Goal: Ask a question: Seek information or help from site administrators or community

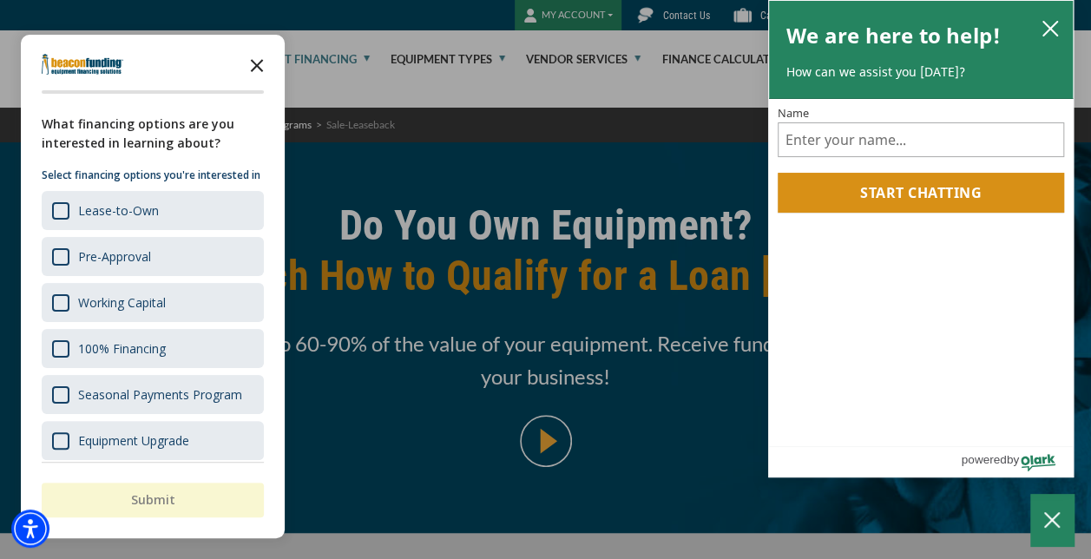
click at [256, 58] on icon "Close the survey" at bounding box center [257, 64] width 35 height 35
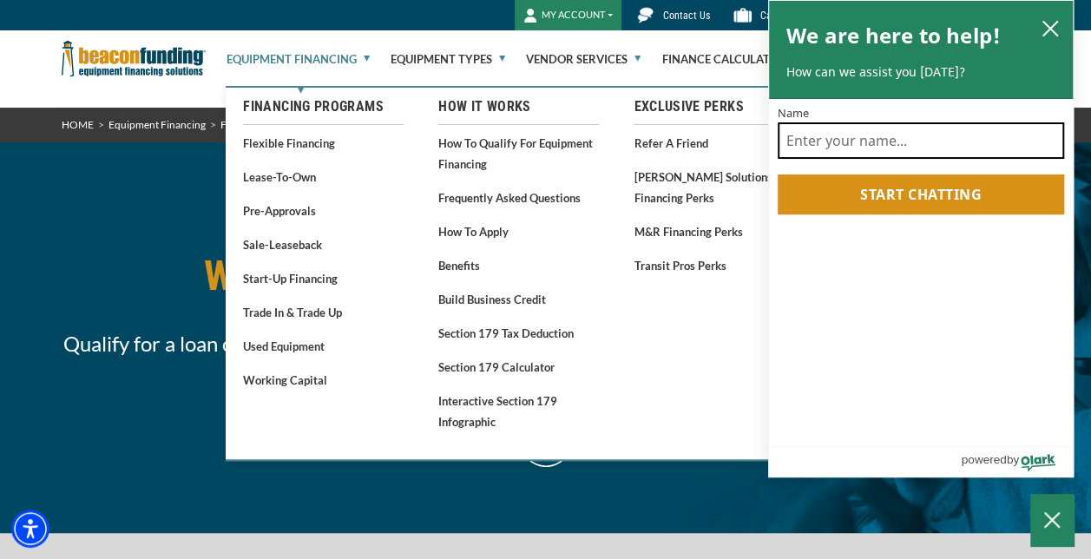
click at [907, 139] on input "Name" at bounding box center [921, 140] width 286 height 36
type input "David Penrod"
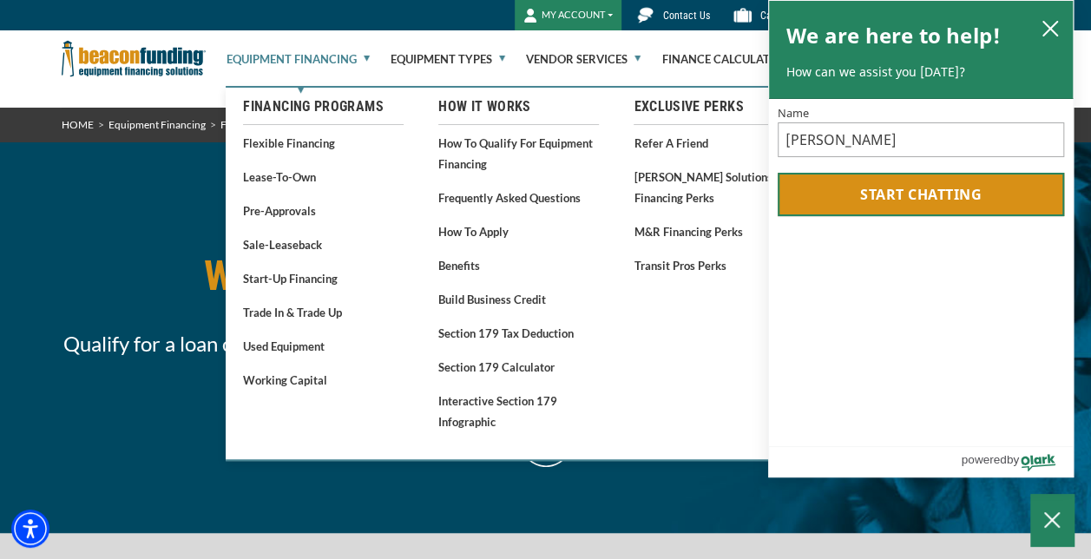
click at [921, 207] on button "Start chatting" at bounding box center [921, 194] width 286 height 43
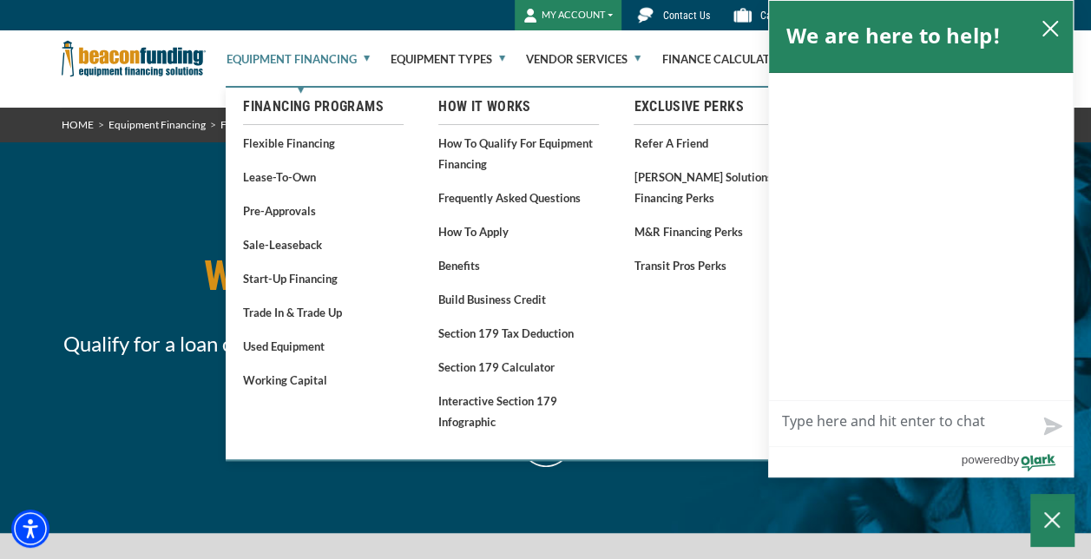
click at [852, 427] on textarea "Live Chat Now" at bounding box center [921, 423] width 304 height 45
type textarea "I"
type textarea "I'"
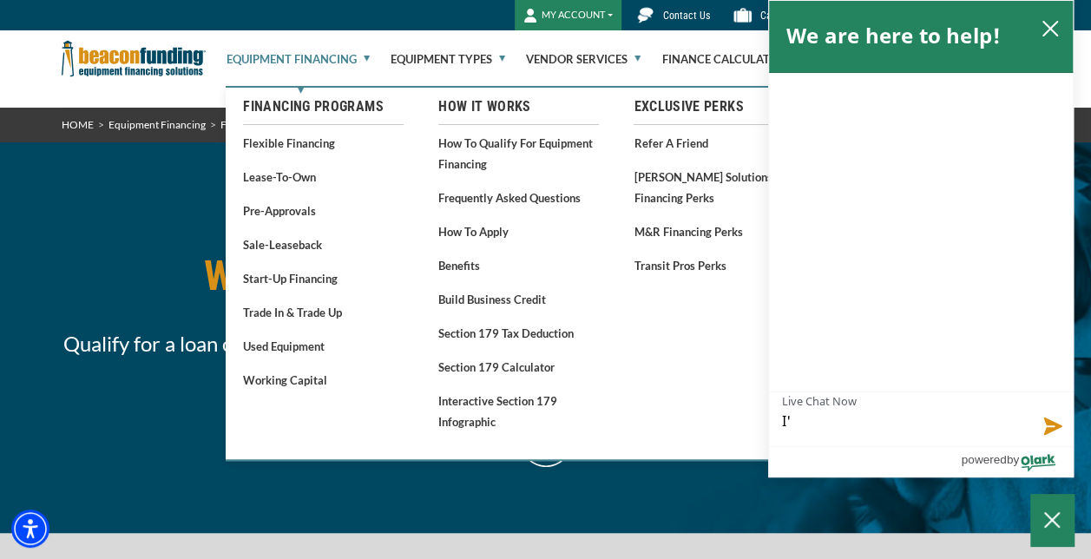
type textarea "I'm"
type textarea "I'm e"
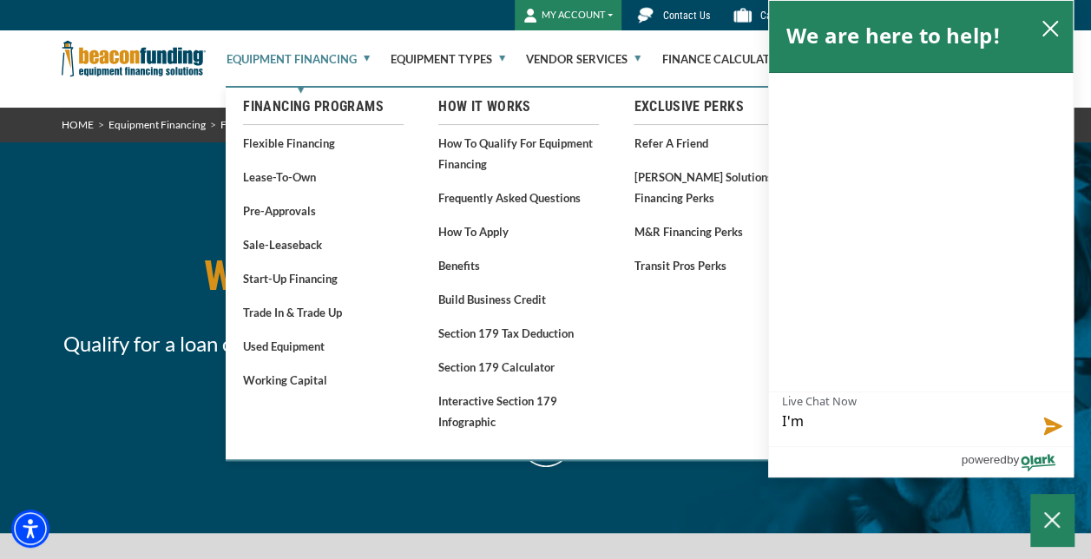
type textarea "I'm e"
type textarea "I'm ex"
type textarea "I'm exp"
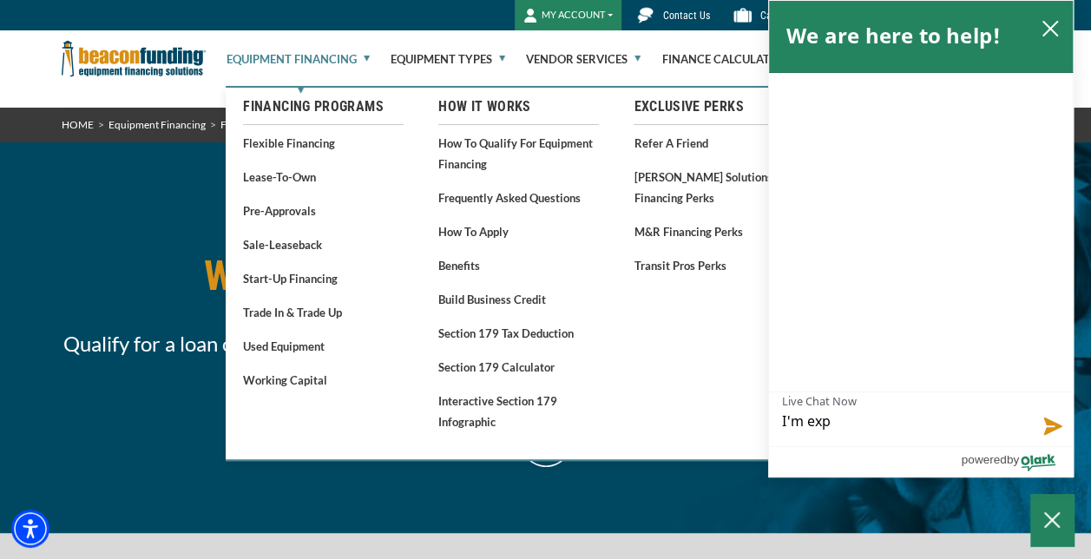
type textarea "I'm expl"
type textarea "I'm explo"
type textarea "I'm explor"
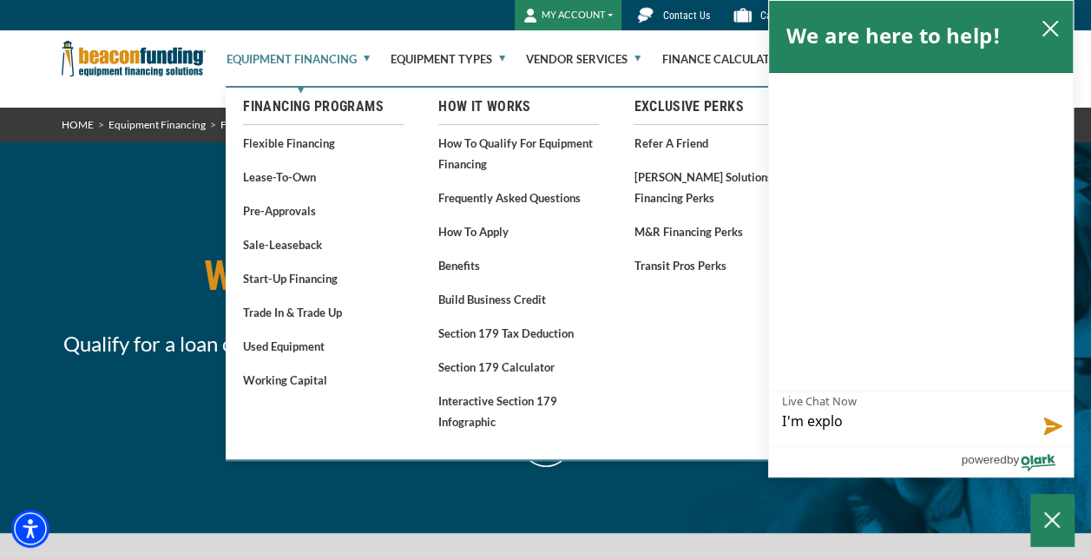
type textarea "I'm explor"
type textarea "I'm explori"
type textarea "I'm explorin"
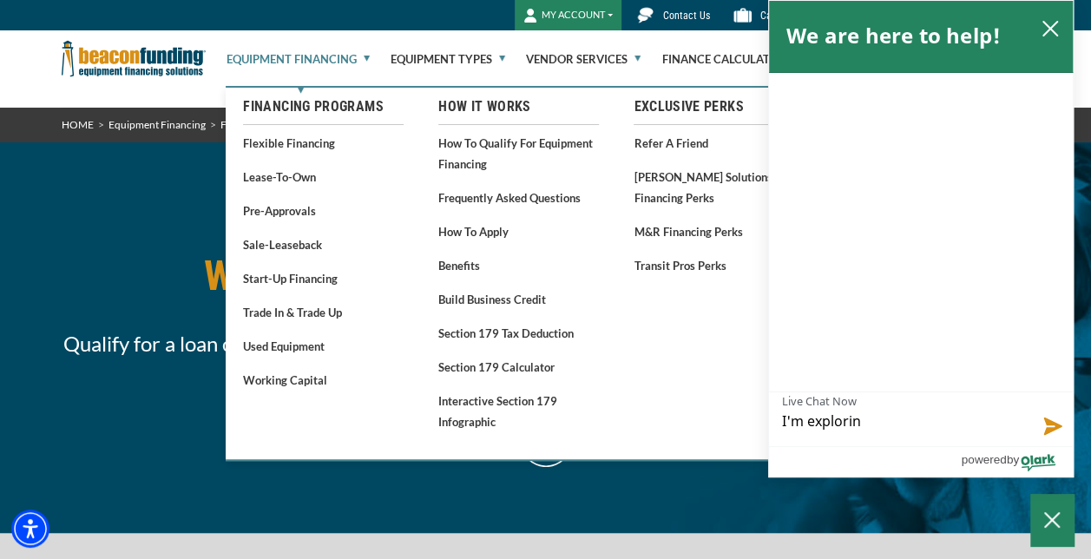
type textarea "I'm exploring"
type textarea "I'm exploring s"
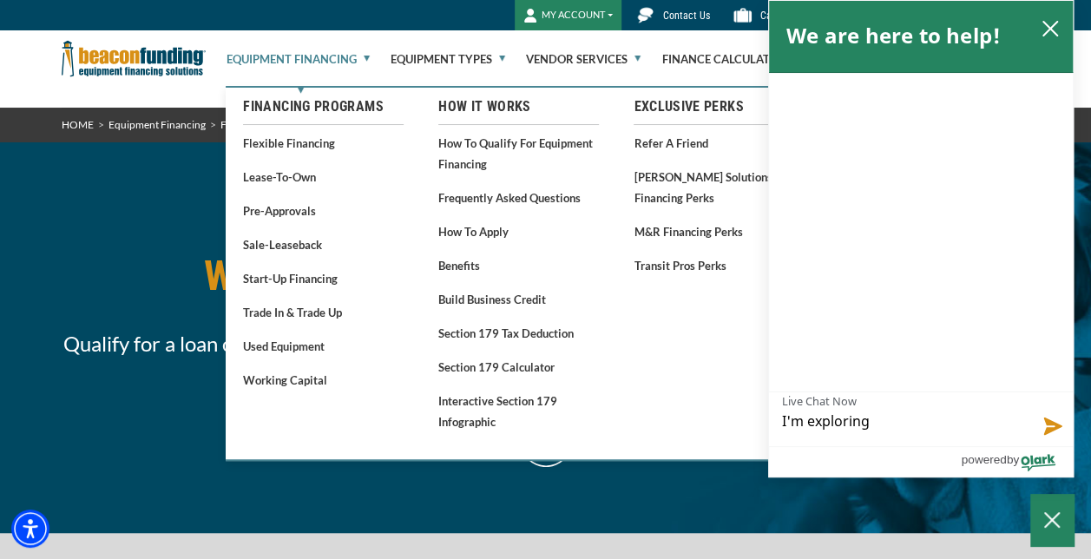
type textarea "I'm exploring s"
type textarea "I'm exploring sa"
type textarea "I'm exploring sal"
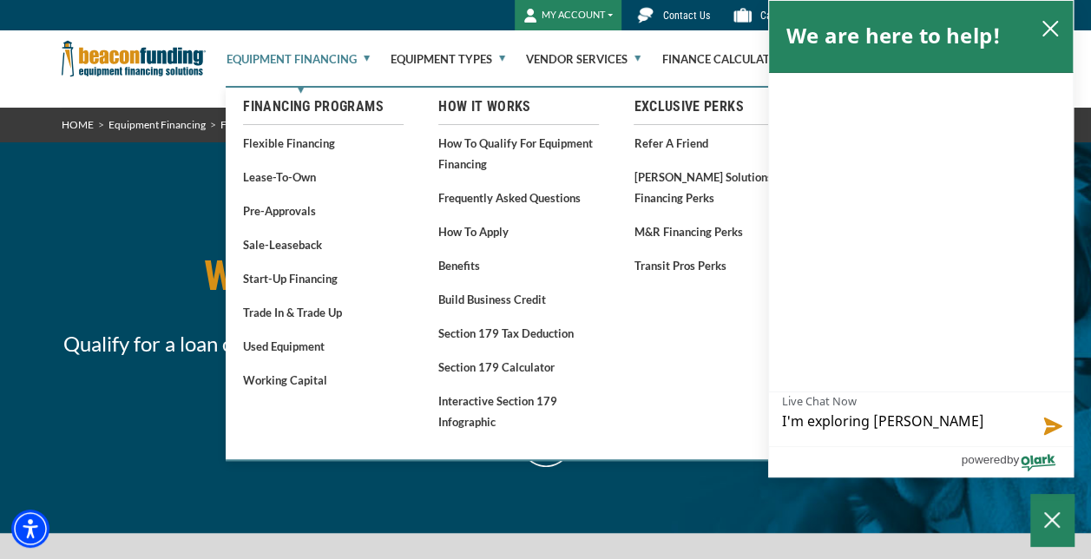
type textarea "I'm exploring sale"
type textarea "I'm exploring sale-"
type textarea "I'm exploring sale-l"
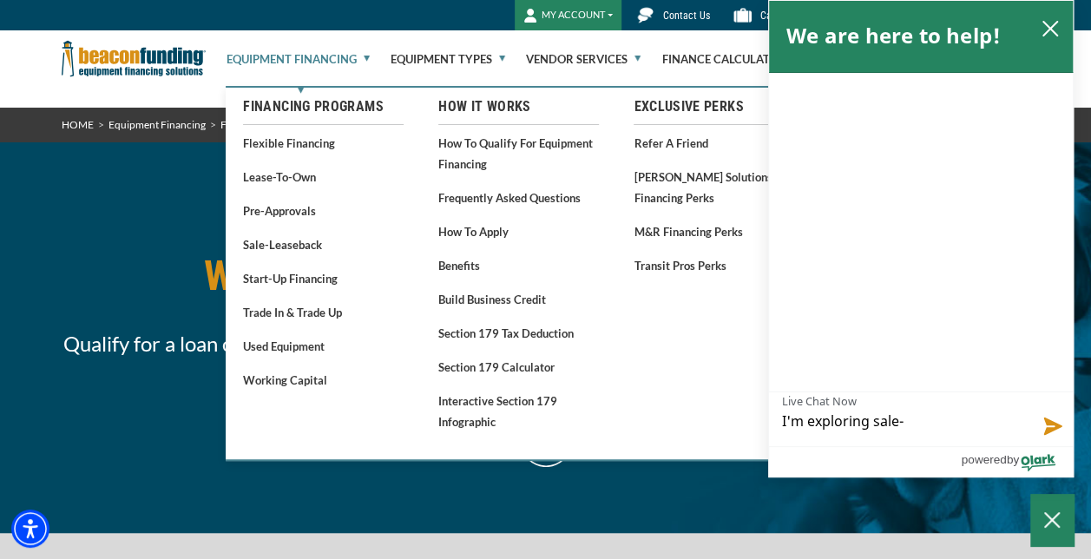
type textarea "I'm exploring sale-l"
type textarea "I'm exploring sale-le"
type textarea "I'm exploring sale-lea"
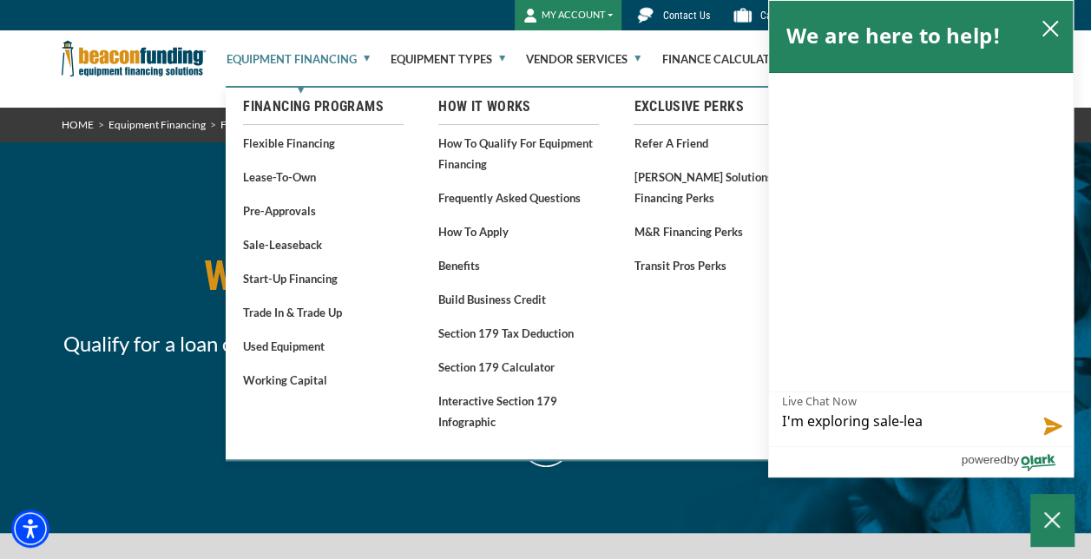
type textarea "I'm exploring sale-leas"
type textarea "I'm exploring sale-lease"
type textarea "I'm exploring sale-leaseb"
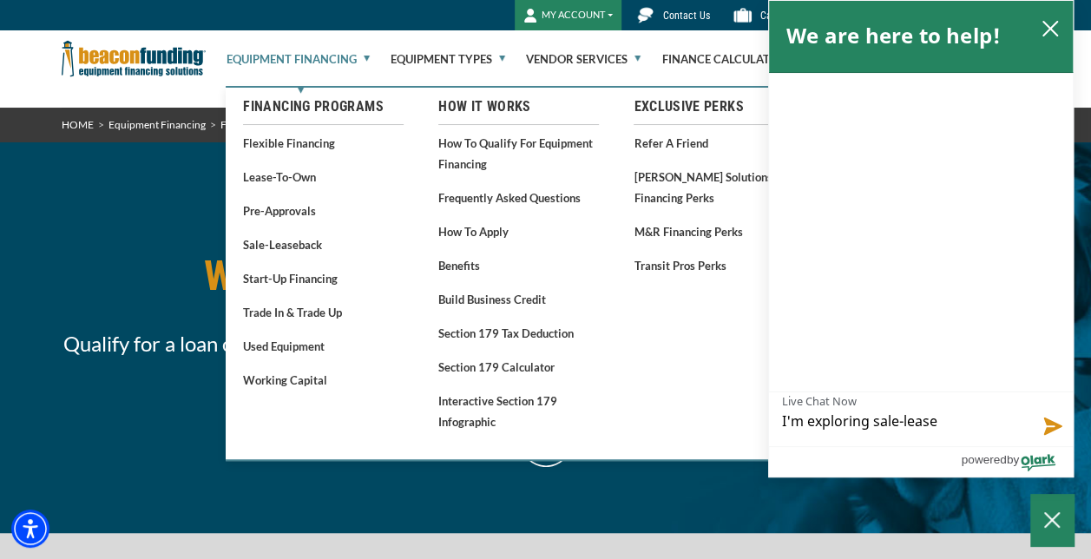
type textarea "I'm exploring sale-leaseb"
type textarea "I'm exploring sale-leaseba"
type textarea "I'm exploring sale-leasebac"
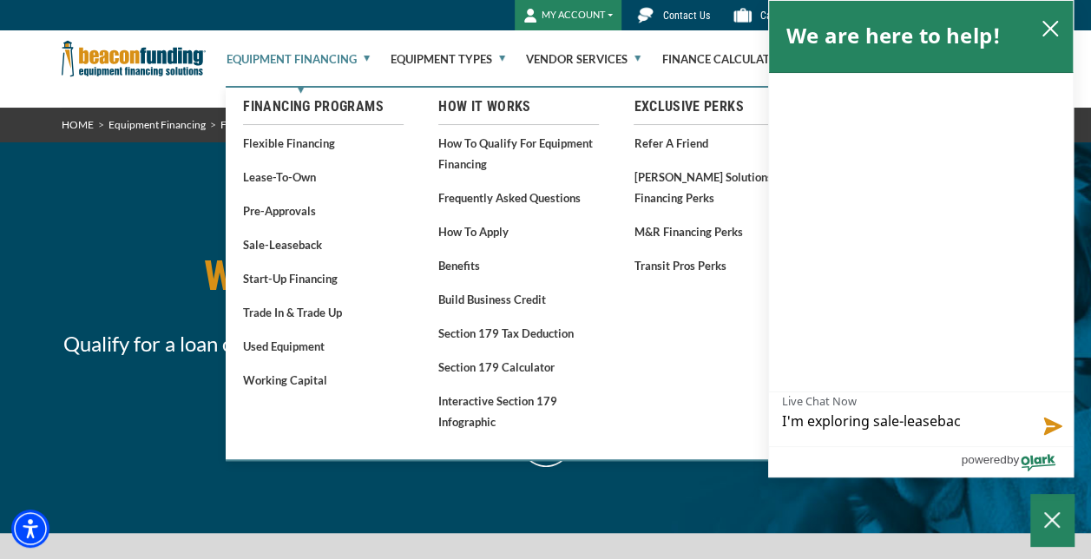
type textarea "I'm exploring sale-leaseback"
type textarea "I'm exploring sale-leaseback f"
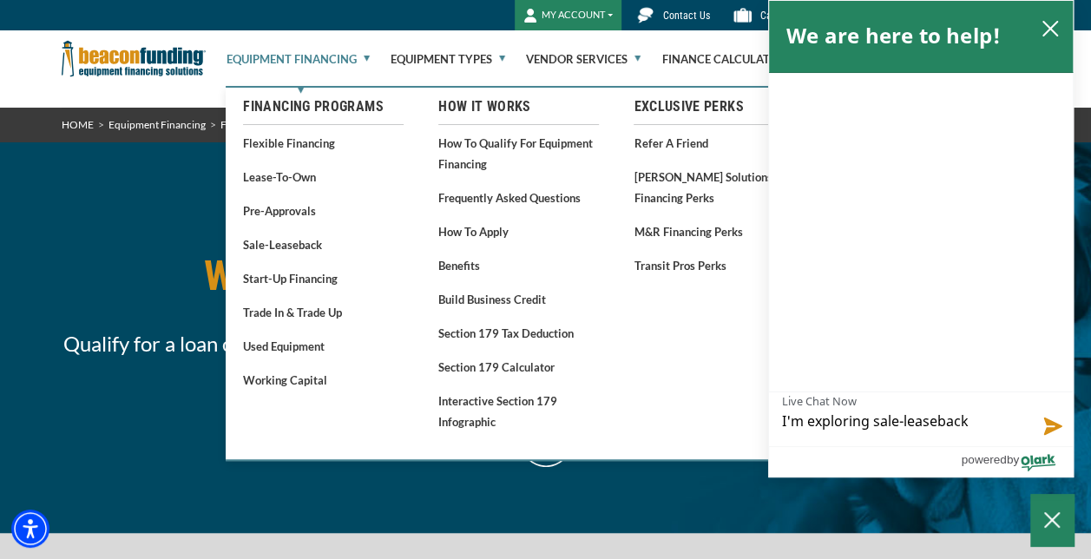
type textarea "I'm exploring sale-leaseback f"
type textarea "I'm exploring sale-leaseback fo"
type textarea "I'm exploring sale-leaseback for"
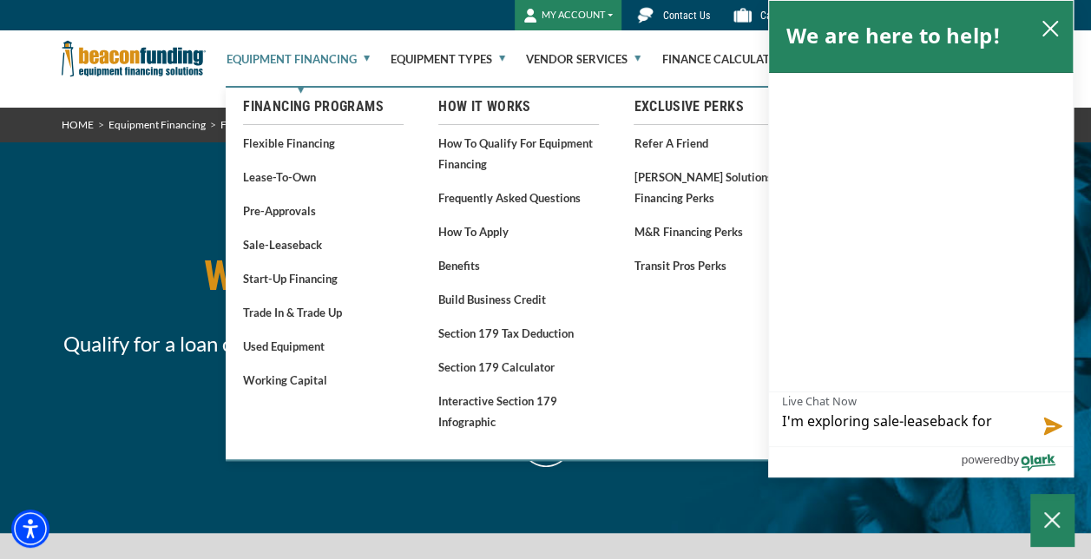
type textarea "I'm exploring sale-leaseback for"
type textarea "I'm exploring sale-leaseback for a"
type textarea "I'm exploring sale-leaseback for an"
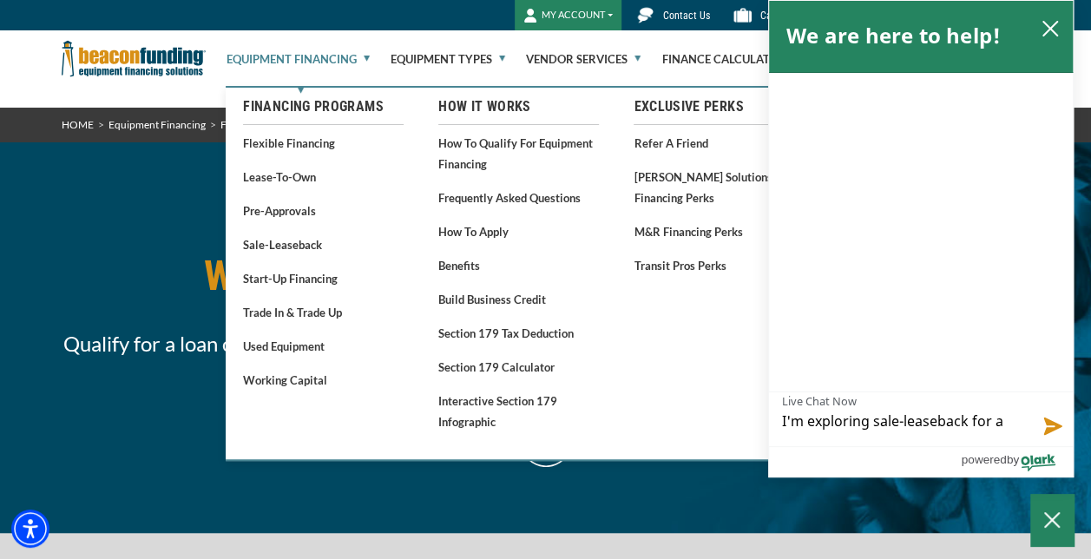
type textarea "I'm exploring sale-leaseback for an"
type textarea "I'm exploring sale-leaseback for an a"
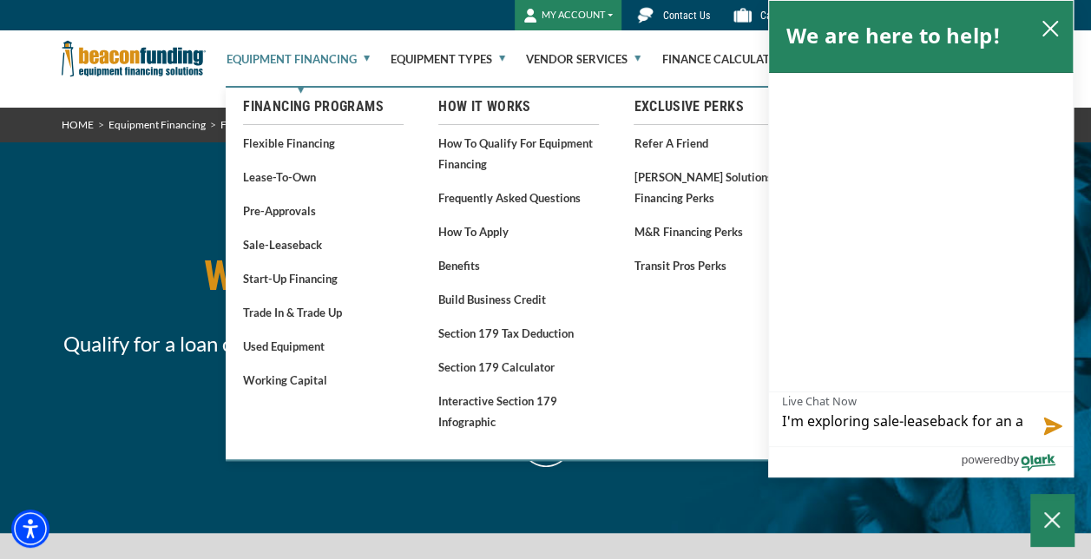
type textarea "I'm exploring sale-leaseback for an au"
type textarea "I'm exploring sale-leaseback for an aut"
type textarea "I'm exploring sale-leaseback for an auto"
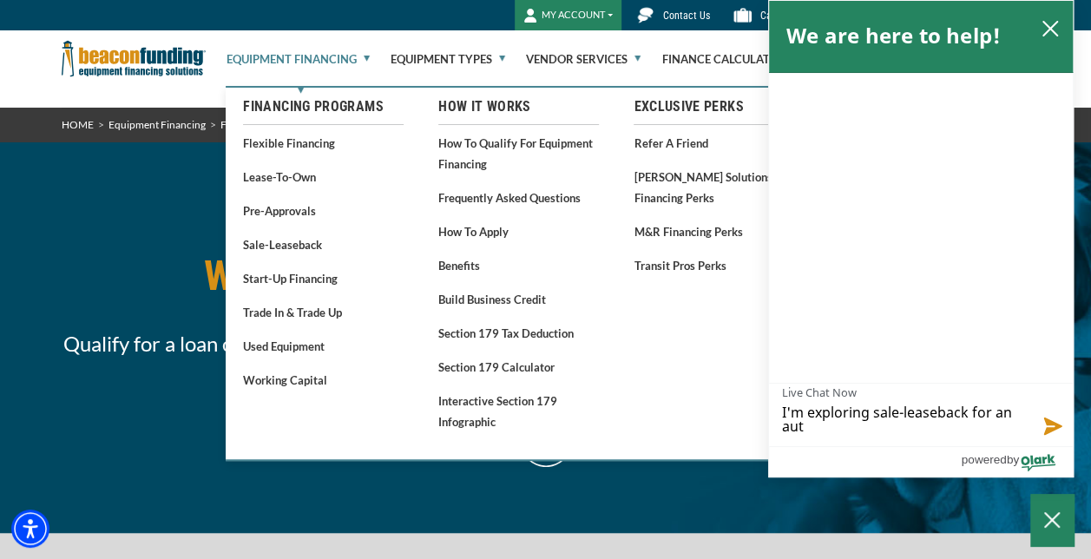
type textarea "I'm exploring sale-leaseback for an auto"
type textarea "I'm exploring sale-leaseback for an auto r"
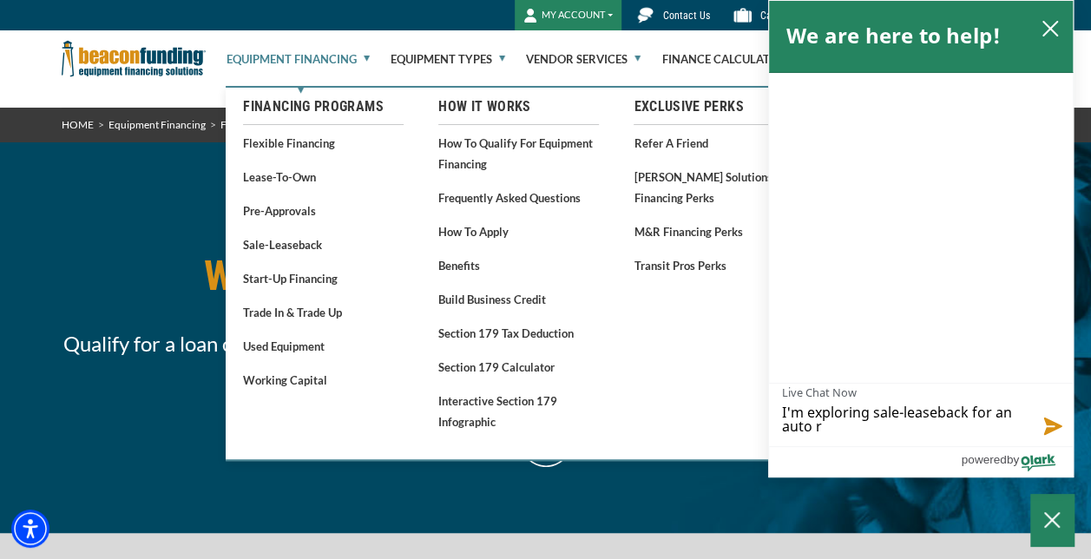
type textarea "I'm exploring sale-leaseback for an auto re"
type textarea "I'm exploring sale-leaseback for an auto rep"
type textarea "I'm exploring sale-leaseback for an auto repa"
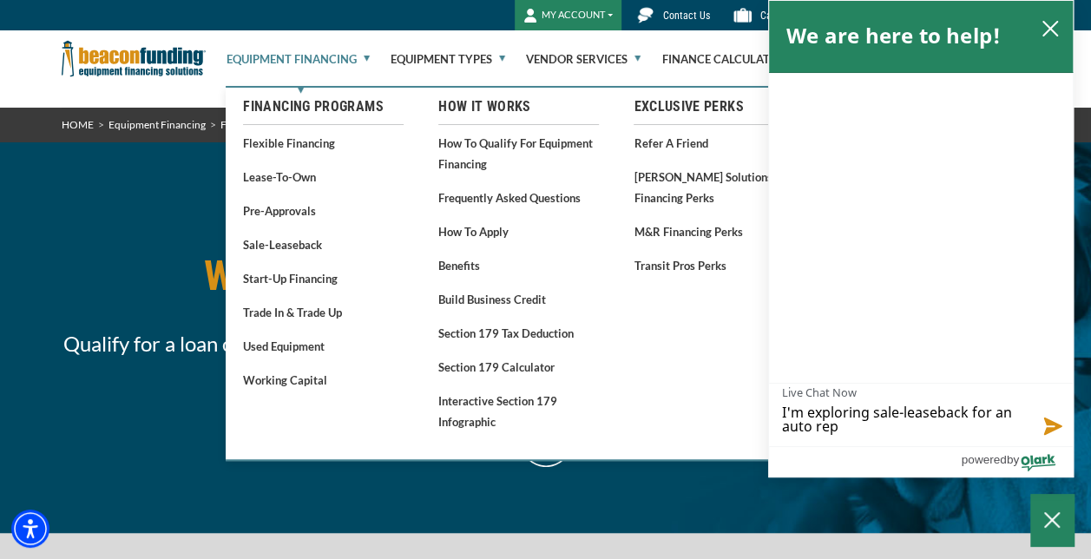
type textarea "I'm exploring sale-leaseback for an auto repa"
type textarea "I'm exploring sale-leaseback for an auto repai"
type textarea "I'm exploring sale-leaseback for an auto repair"
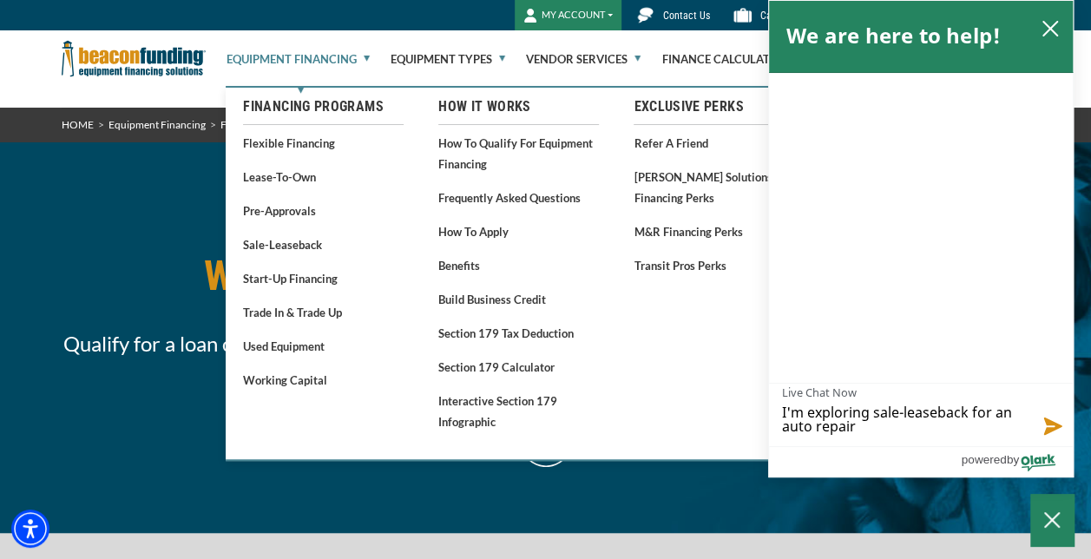
type textarea "I'm exploring sale-leaseback for an auto repair"
type textarea "I'm exploring sale-leaseback for an auto repair s"
type textarea "I'm exploring sale-leaseback for an auto repair sh"
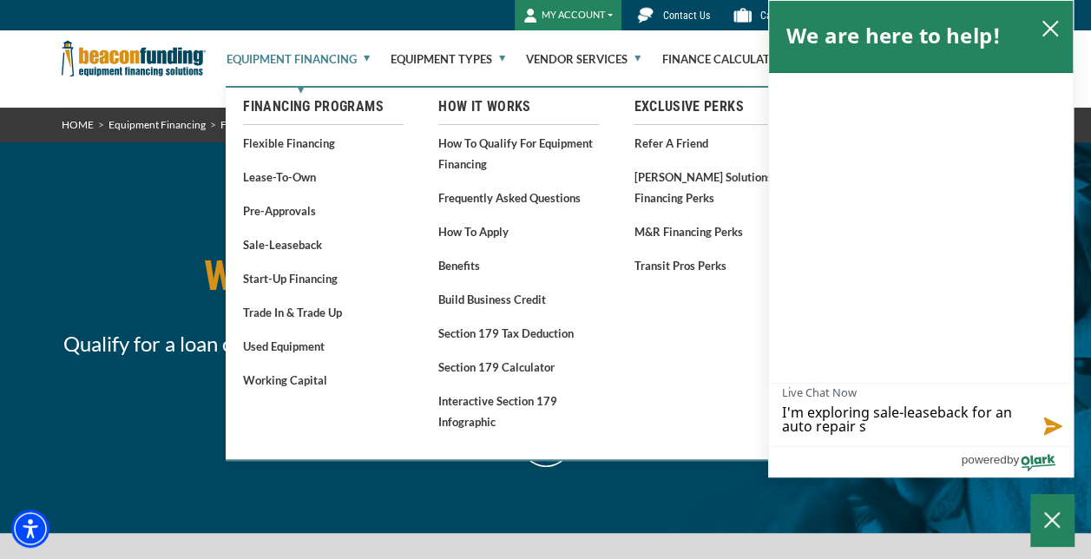
type textarea "I'm exploring sale-leaseback for an auto repair sh"
type textarea "I'm exploring sale-leaseback for an auto repair sho"
type textarea "I'm exploring sale-leaseback for an auto repair shop"
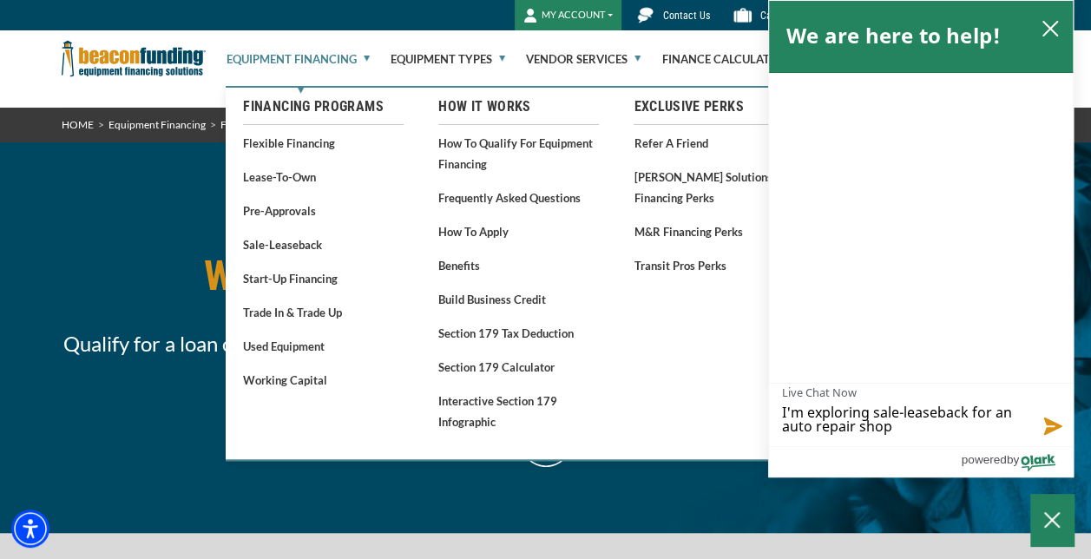
type textarea "I'm exploring sale-leaseback for an auto repair shop"
type textarea "I'm exploring sale-leaseback for an auto repair shop w"
type textarea "I'm exploring sale-leaseback for an auto repair shop we"
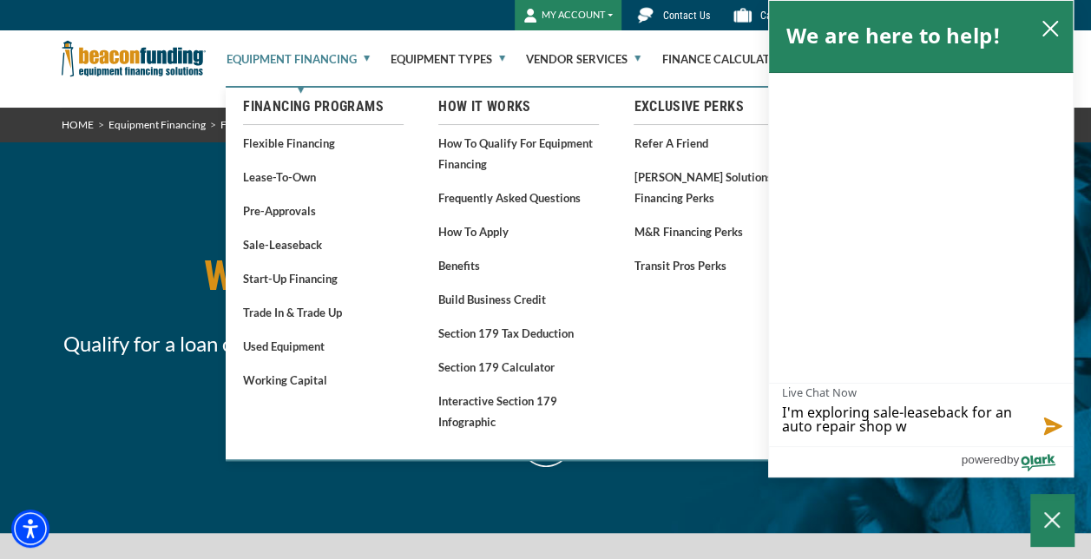
type textarea "I'm exploring sale-leaseback for an auto repair shop we"
type textarea "I'm exploring sale-leaseback for an auto repair shop we a"
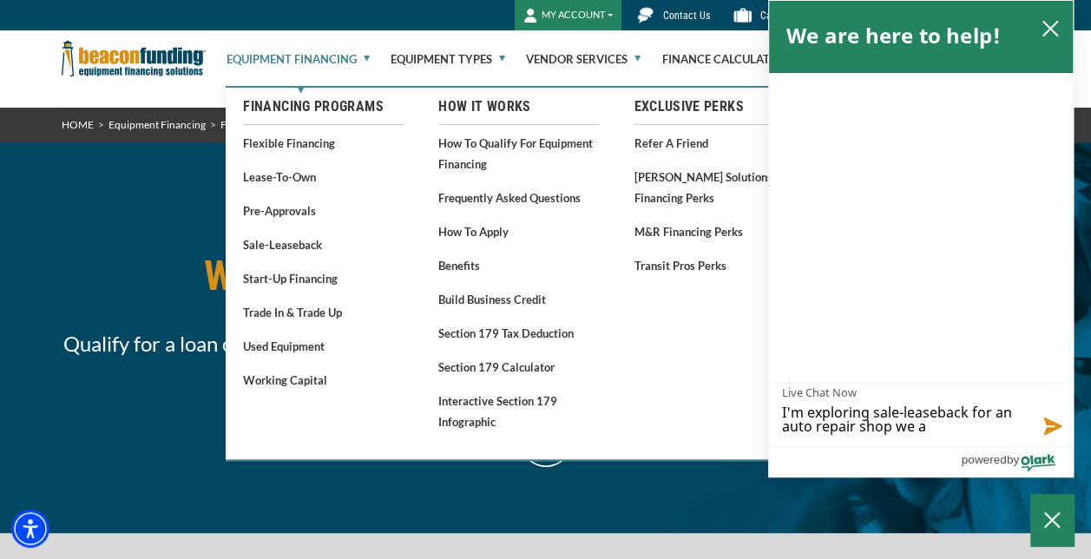
type textarea "I'm exploring sale-leaseback for an auto repair shop we ar"
type textarea "I'm exploring sale-leaseback for an auto repair shop we are"
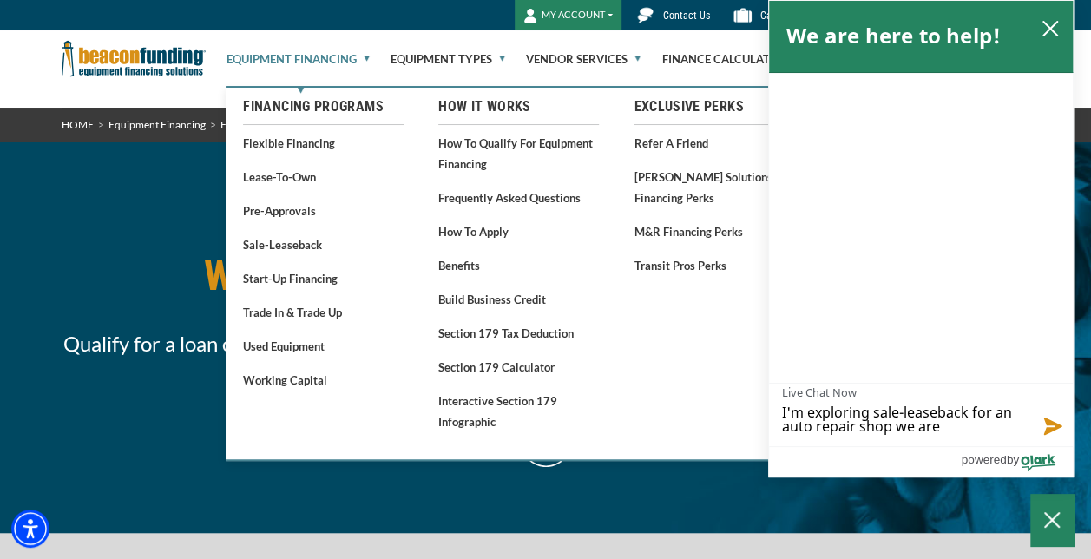
type textarea "I'm exploring sale-leaseback for an auto repair shop we are"
type textarea "I'm exploring sale-leaseback for an auto repair shop we are l"
type textarea "I'm exploring sale-leaseback for an auto repair shop we are lo"
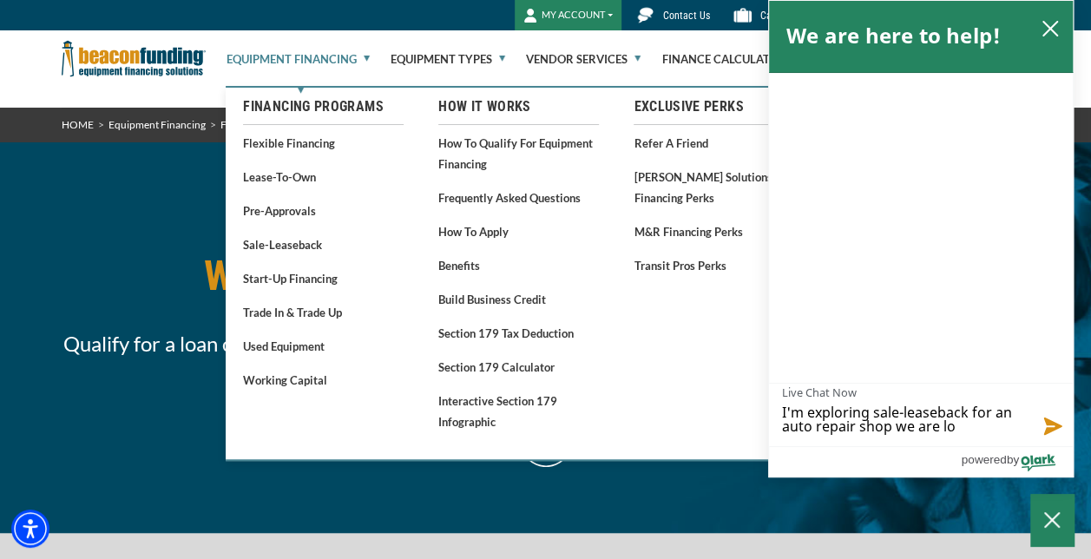
type textarea "I'm exploring sale-leaseback for an auto repair shop we are loo"
type textarea "I'm exploring sale-leaseback for an auto repair shop we are look"
type textarea "I'm exploring sale-leaseback for an auto repair shop we are looki"
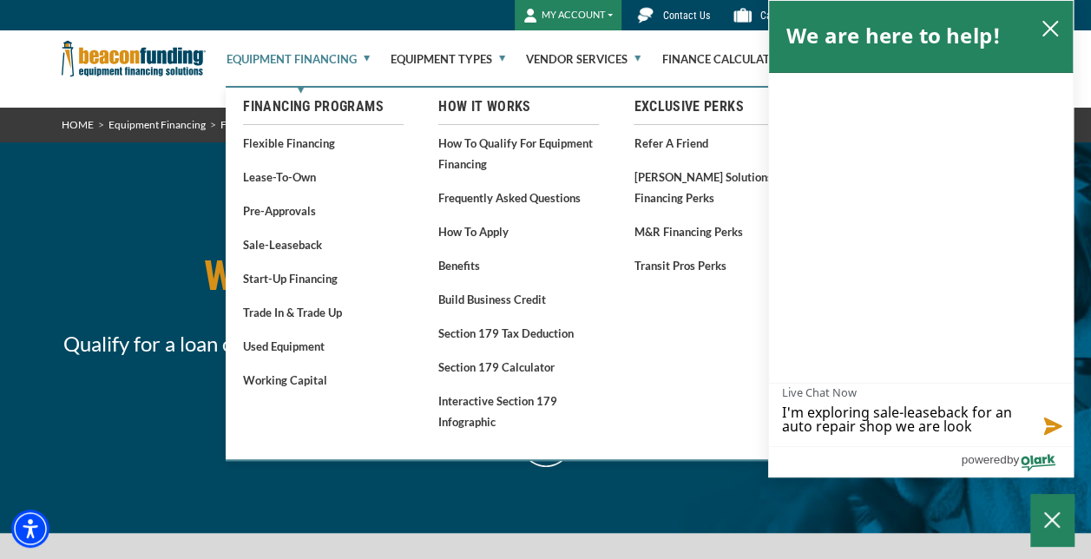
type textarea "I'm exploring sale-leaseback for an auto repair shop we are looki"
type textarea "I'm exploring sale-leaseback for an auto repair shop we are lookin"
type textarea "I'm exploring sale-leaseback for an auto repair shop we are looking"
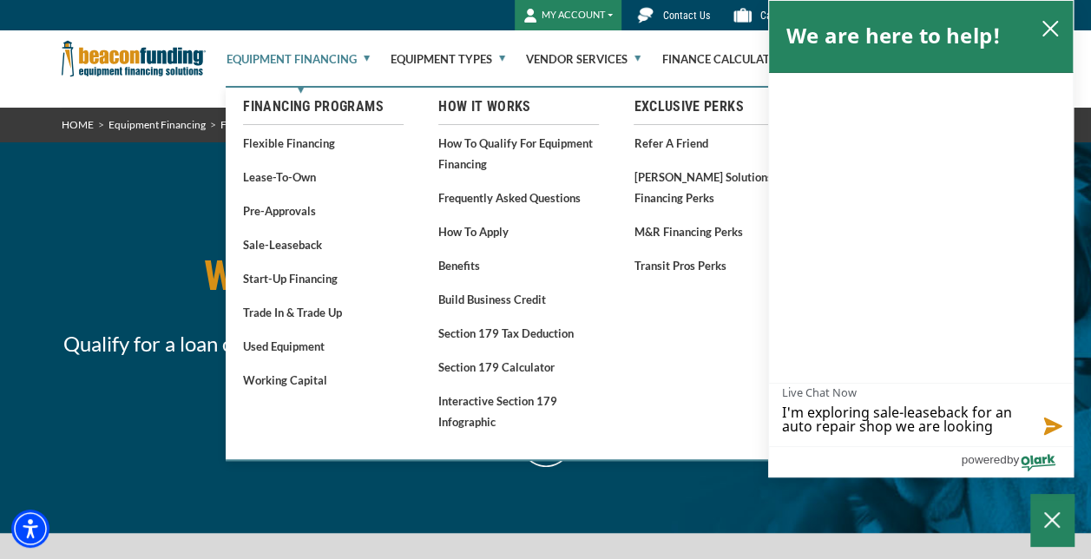
type textarea "I'm exploring sale-leaseback for an auto repair shop we are looking"
type textarea "I'm exploring sale-leaseback for an auto repair shop we are looking t"
type textarea "I'm exploring sale-leaseback for an auto repair shop we are looking to"
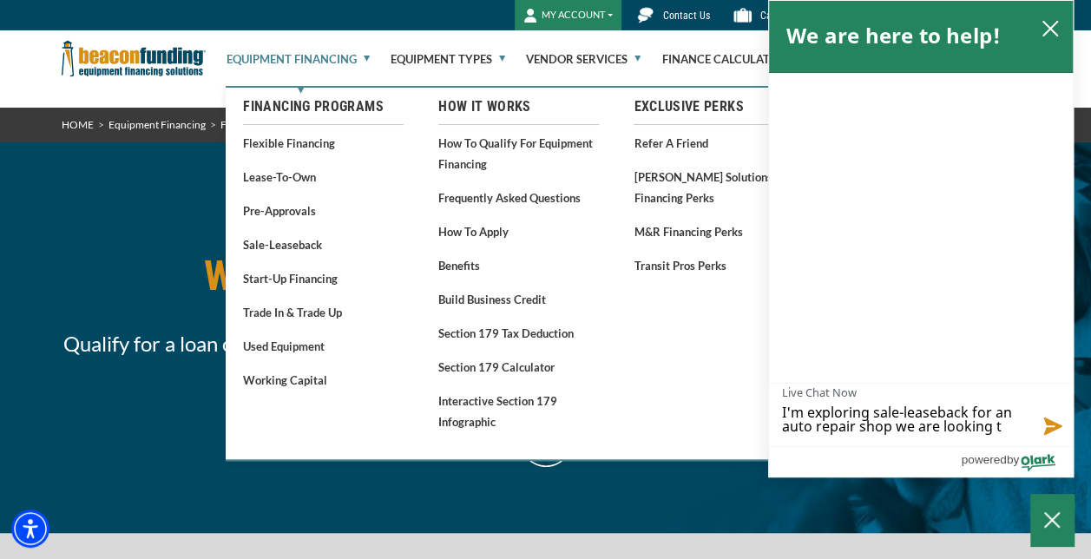
type textarea "I'm exploring sale-leaseback for an auto repair shop we are looking to"
type textarea "I'm exploring sale-leaseback for an auto repair shop we are looking to p"
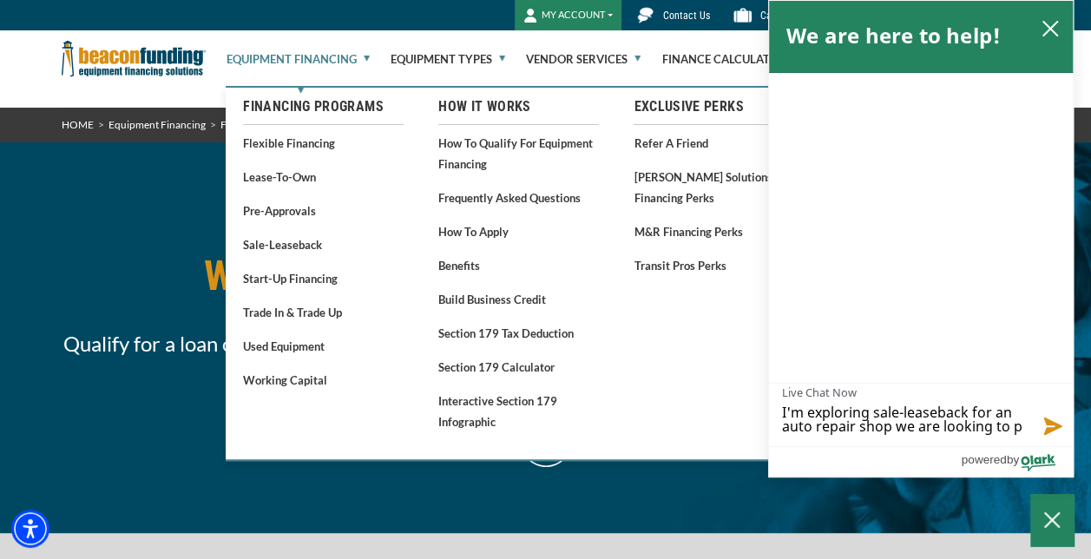
type textarea "I'm exploring sale-leaseback for an auto repair shop we are looking to pu"
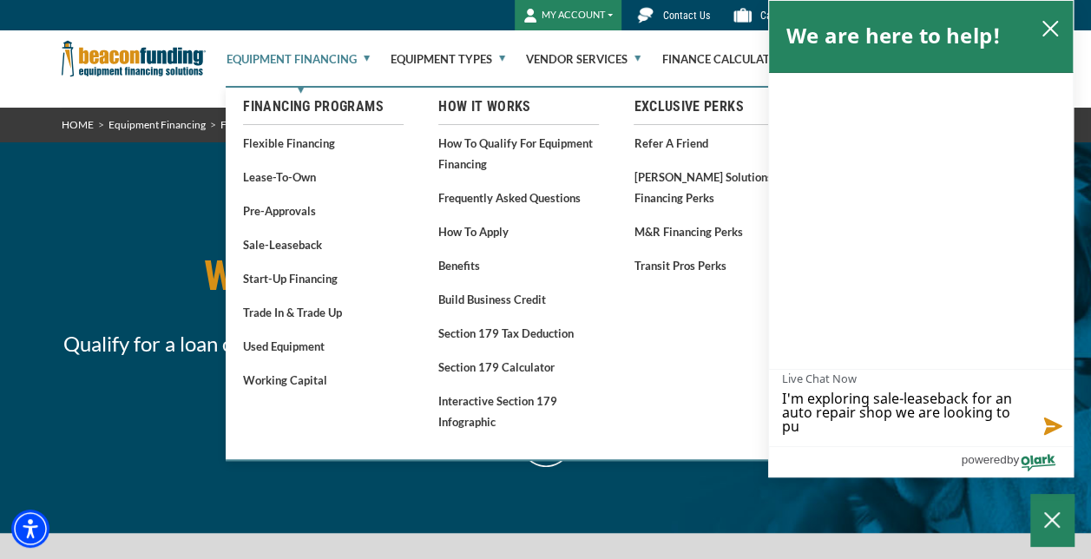
type textarea "I'm exploring sale-leaseback for an auto repair shop we are looking to pur"
type textarea "I'm exploring sale-leaseback for an auto repair shop we are looking to purc"
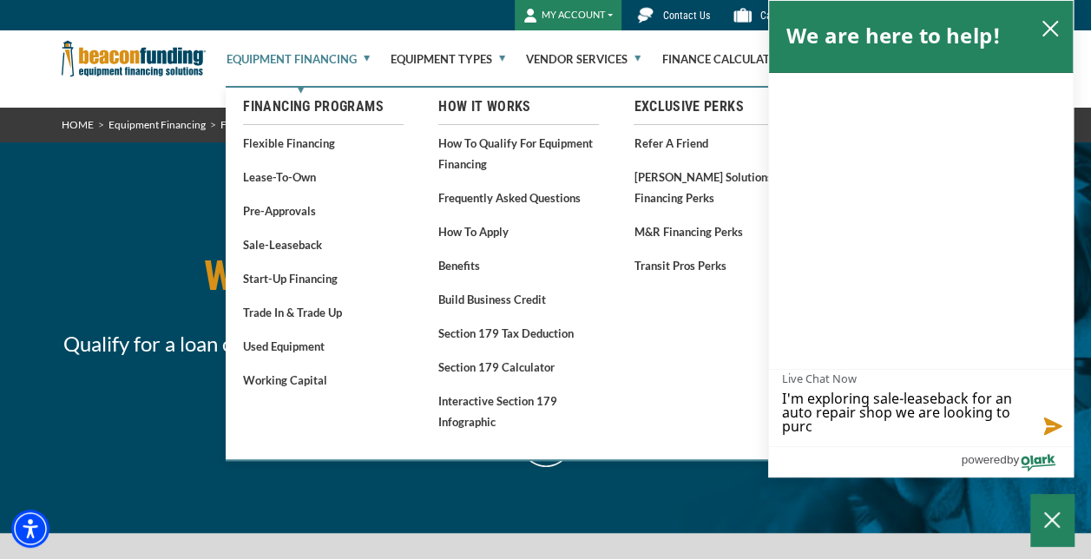
type textarea "I'm exploring sale-leaseback for an auto repair shop we are looking to purch"
type textarea "I'm exploring sale-leaseback for an auto repair shop we are looking to purcha"
type textarea "I'm exploring sale-leaseback for an auto repair shop we are looking to purchas"
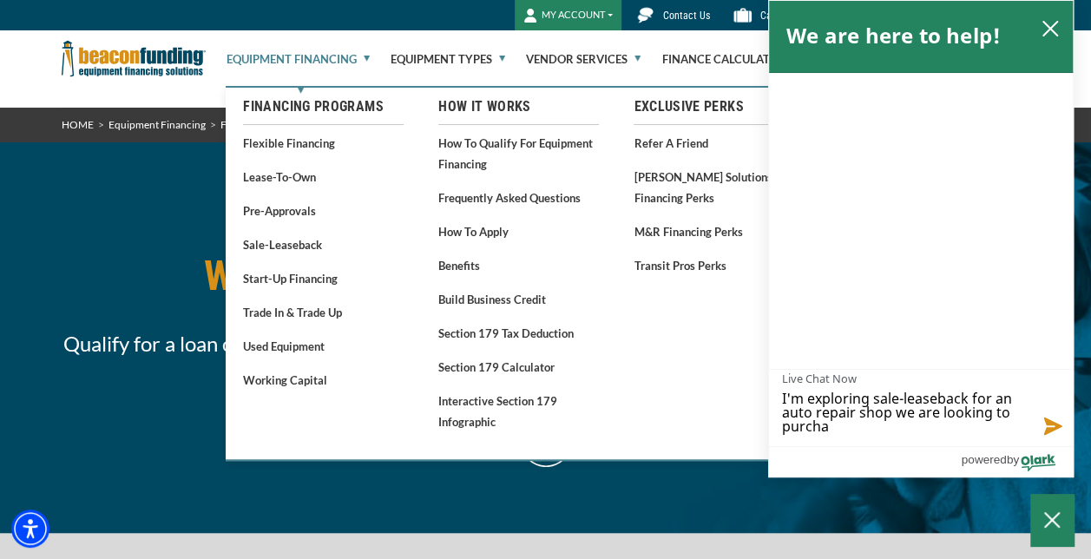
type textarea "I'm exploring sale-leaseback for an auto repair shop we are looking to purchas"
type textarea "I'm exploring sale-leaseback for an auto repair shop we are looking to purchase"
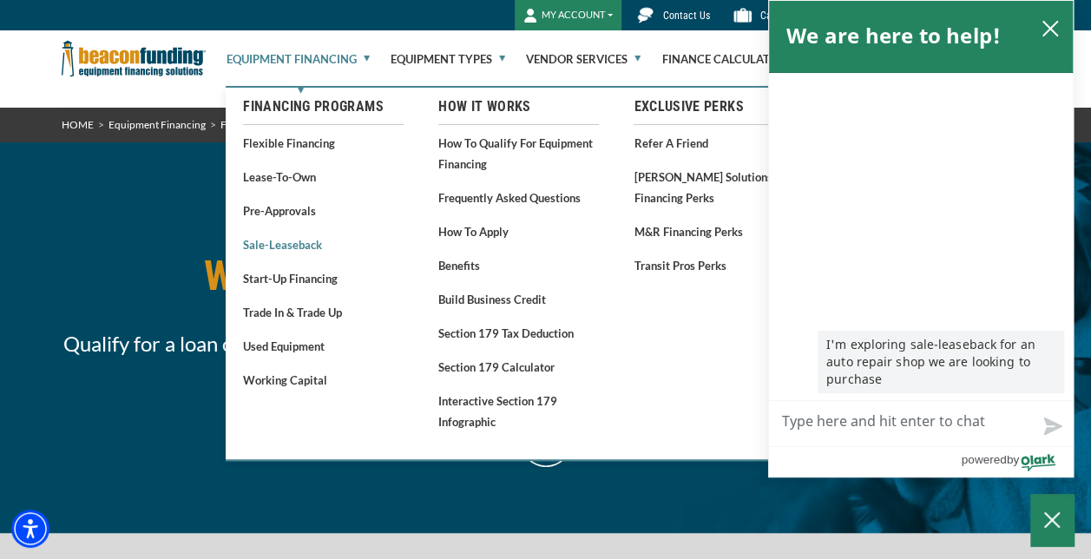
click at [286, 243] on link "Sale-Leaseback" at bounding box center [323, 244] width 161 height 22
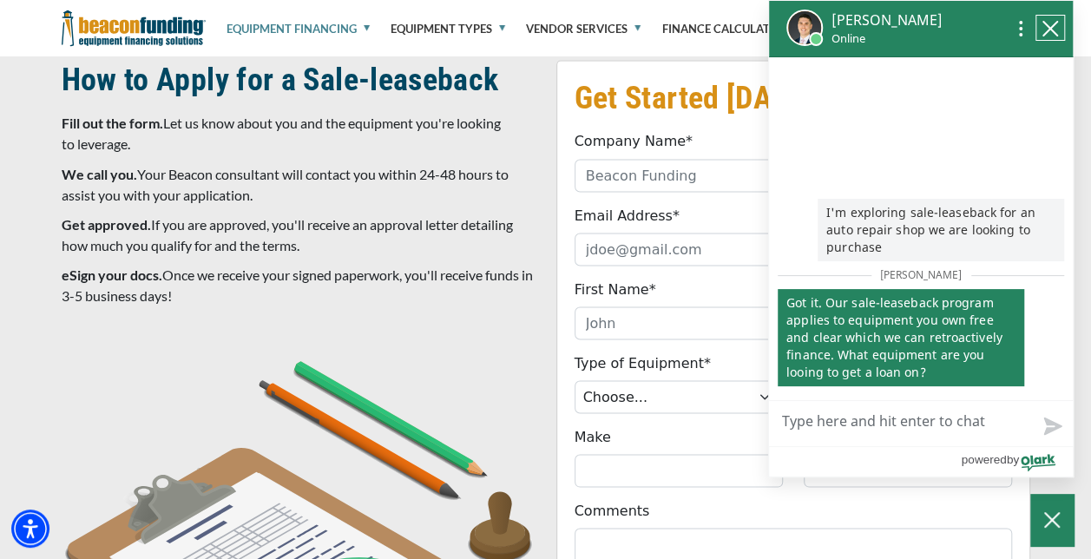
scroll to position [1476, 0]
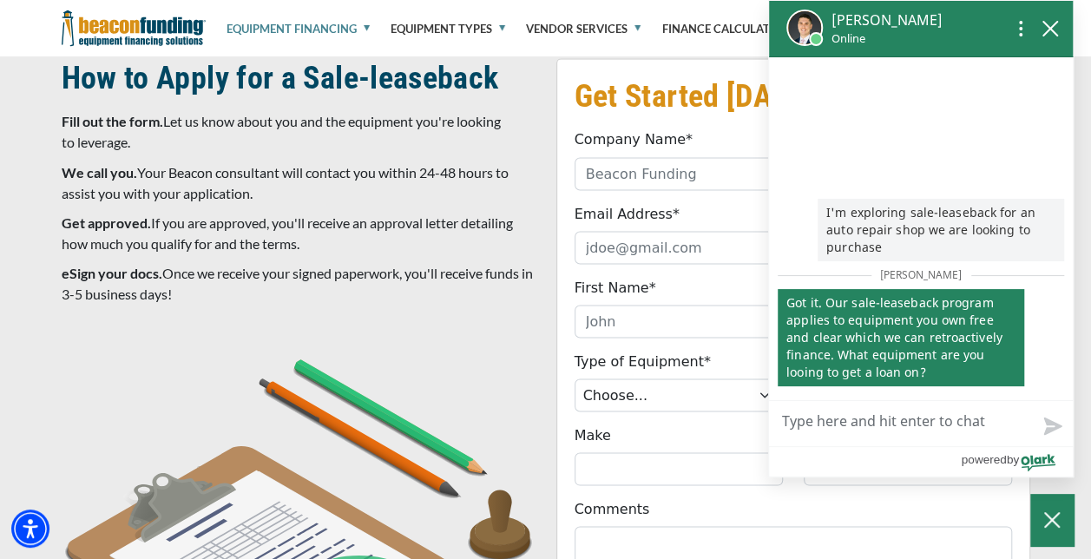
click at [821, 425] on textarea "Live Chat Now" at bounding box center [921, 423] width 304 height 45
type textarea "I"
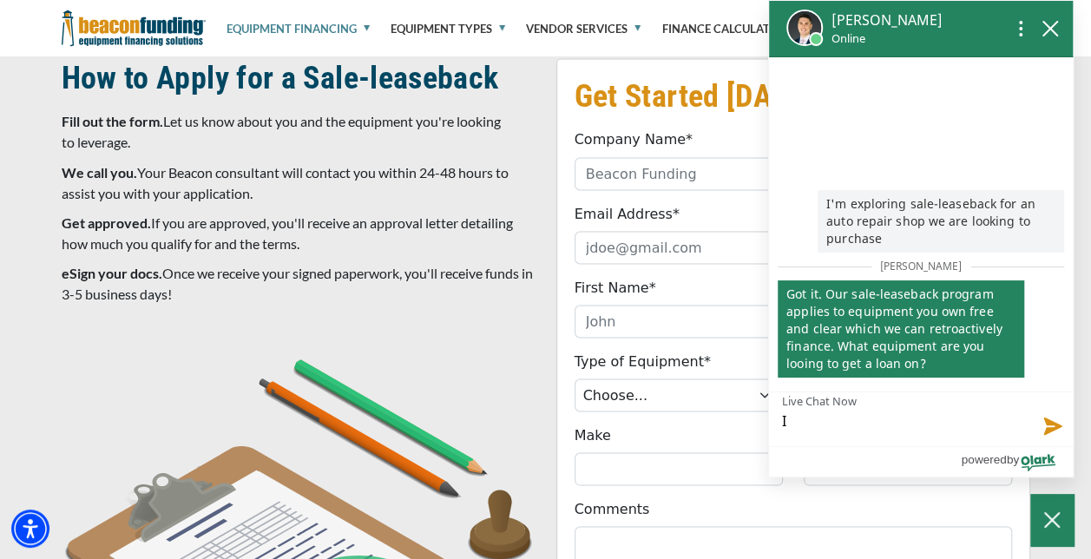
type textarea "I"
type textarea "I h"
type textarea "I ha"
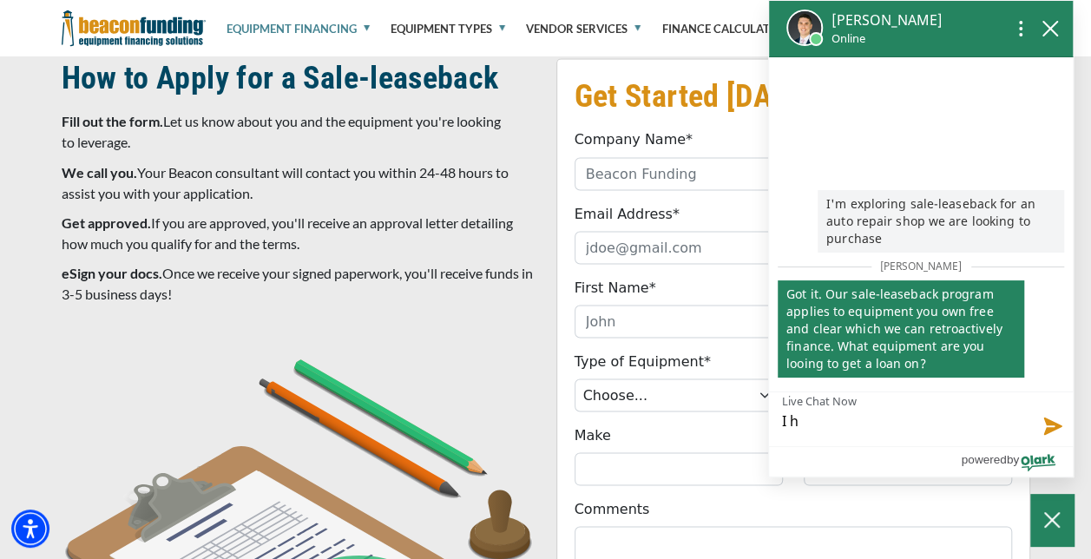
type textarea "I ha"
type textarea "I hav"
type textarea "I have"
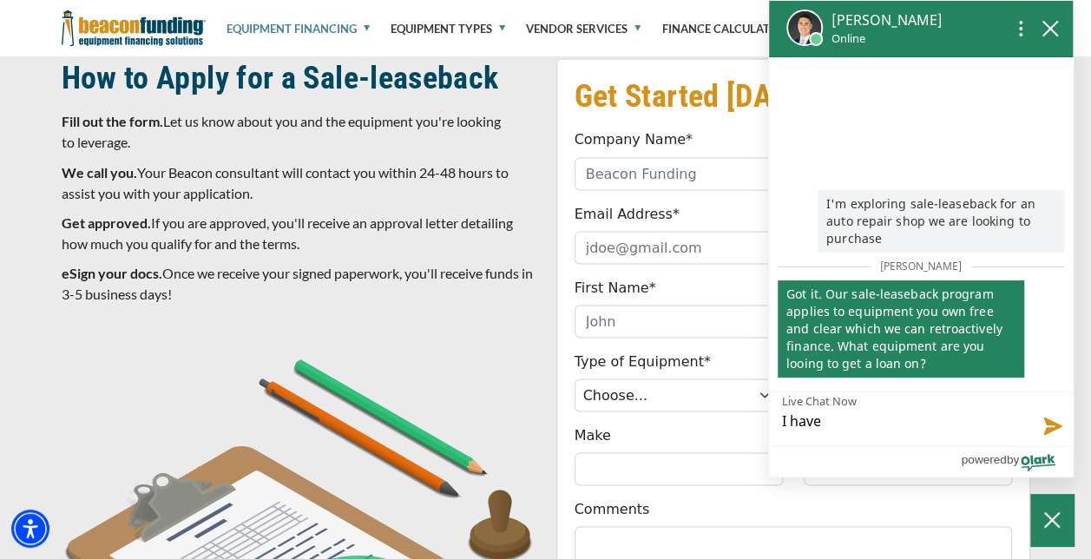
type textarea "I have"
type textarea "I have a"
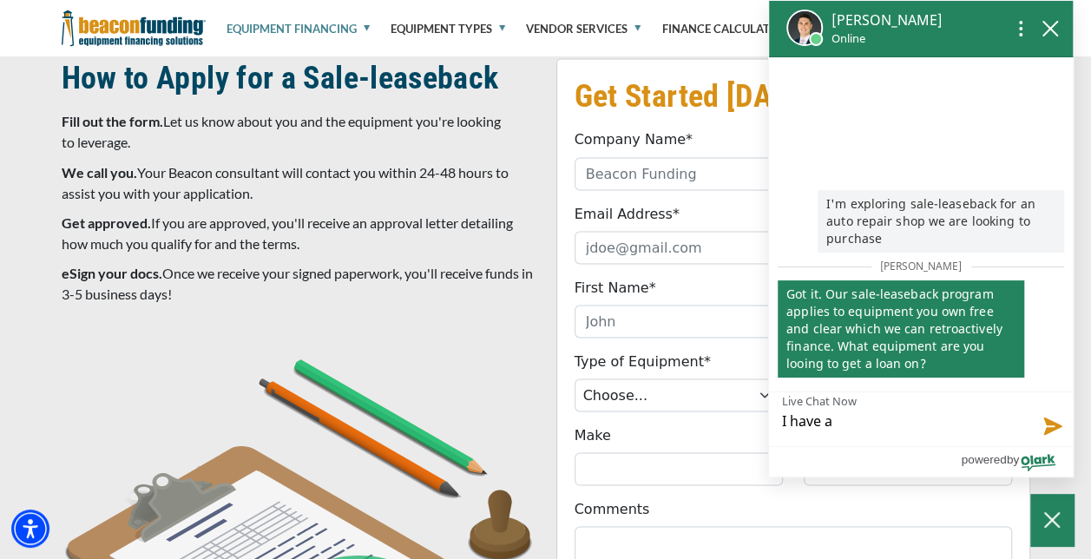
type textarea "I have a"
type textarea "I have a l"
type textarea "I have a li"
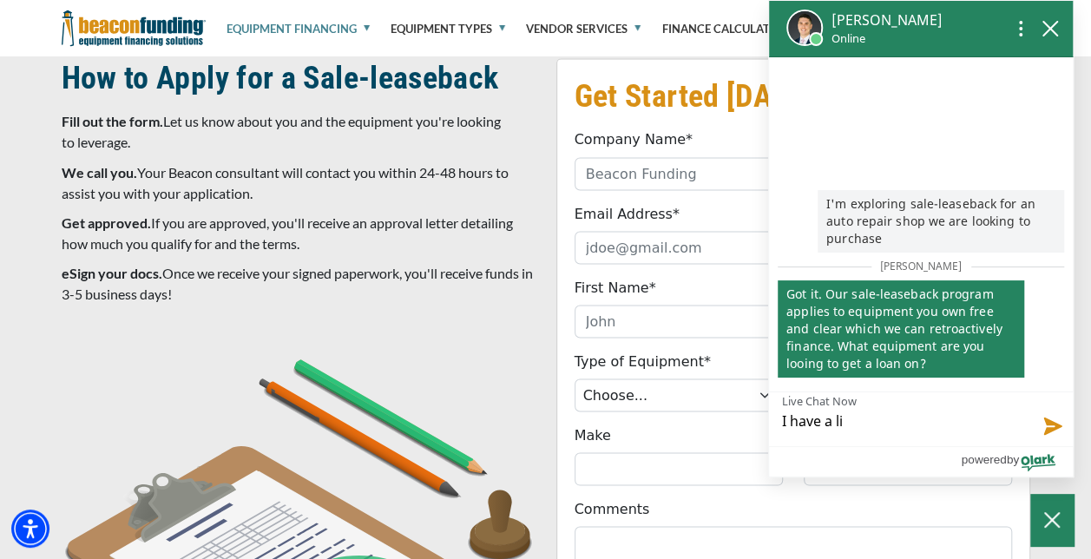
type textarea "I have a lis"
type textarea "I have a list"
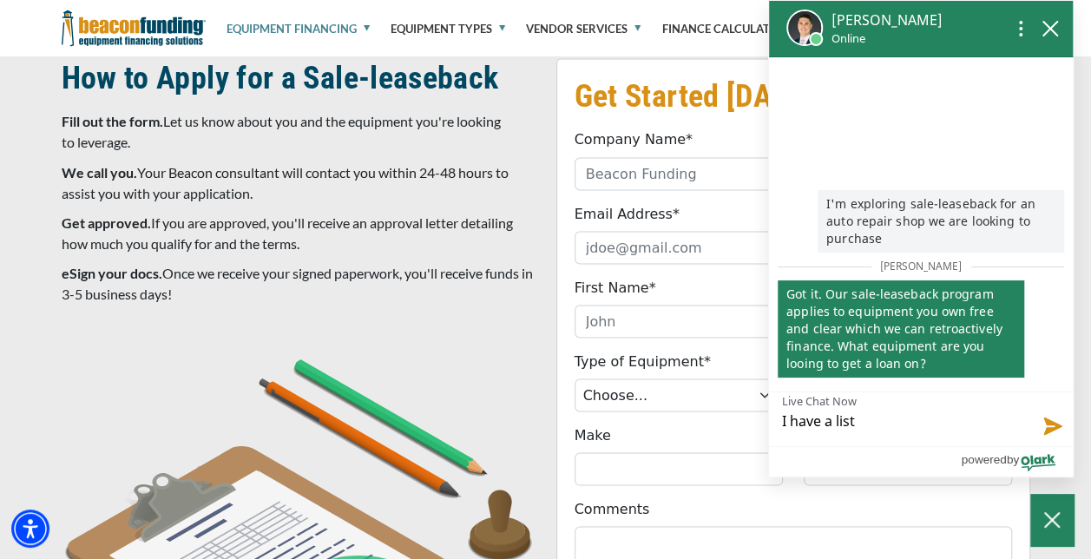
type textarea "I have a list"
type textarea "I have a list o"
type textarea "I have a list of"
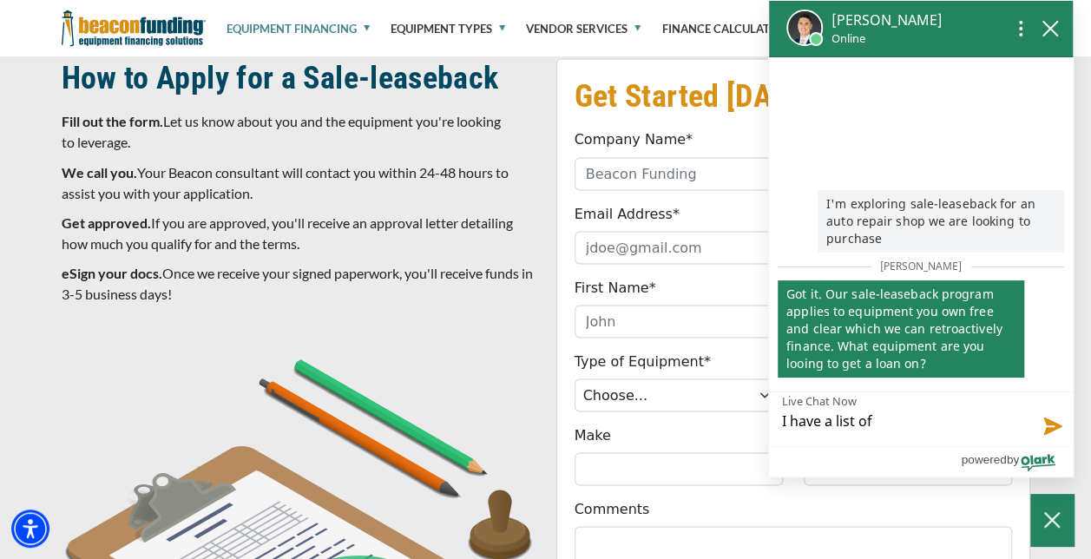
type textarea "I have a list of"
type textarea "I have a list of a"
type textarea "I have a list of as"
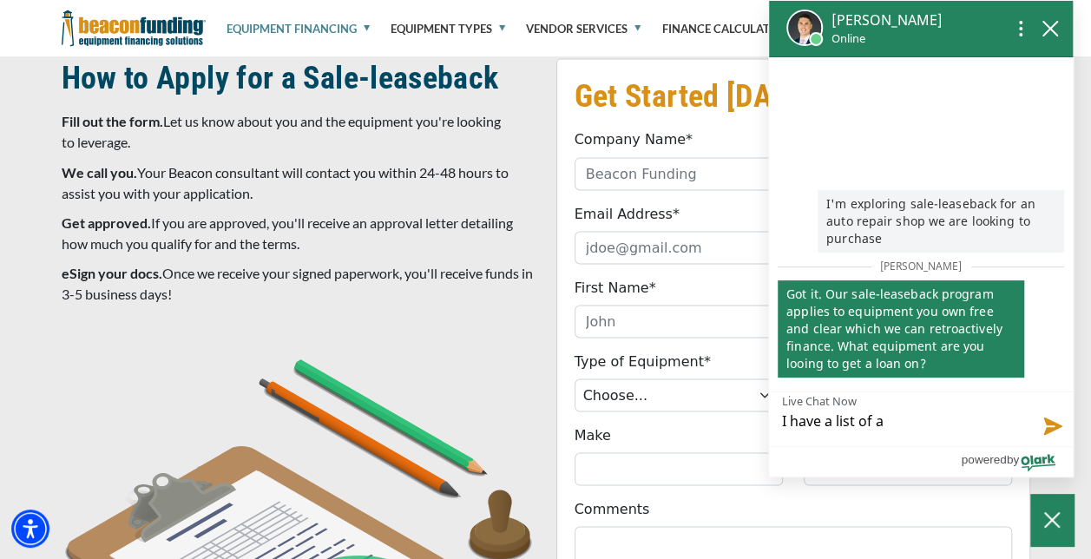
type textarea "I have a list of as"
type textarea "I have a list of ass"
type textarea "I have a list of asse"
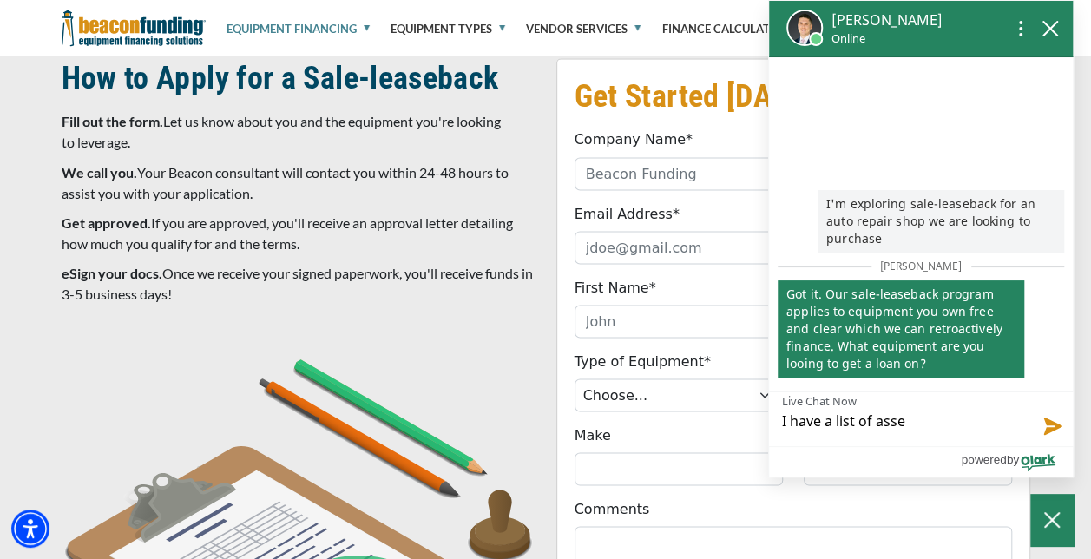
type textarea "I have a list of asset"
type textarea "I have a list of assets"
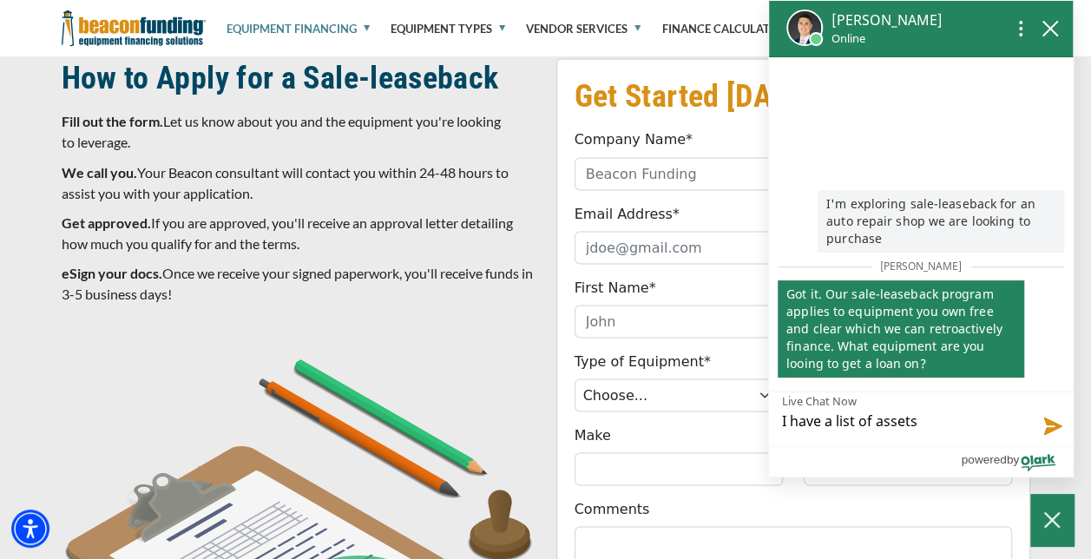
type textarea "I have a list of assets"
type textarea "I have a list of assets a"
type textarea "I have a list of assets an"
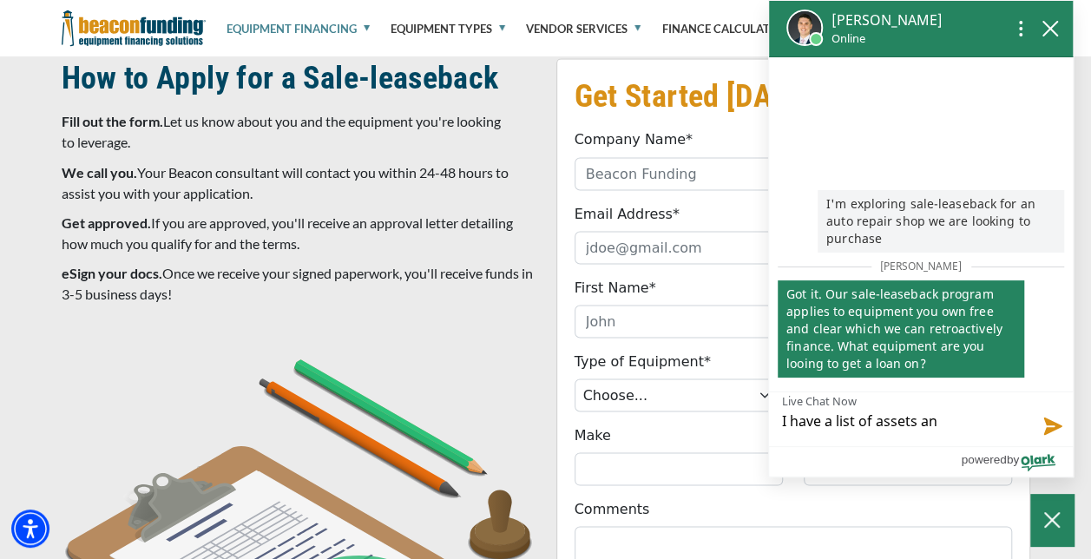
type textarea "I have a list of assets and"
type textarea "I have a list of assets and a"
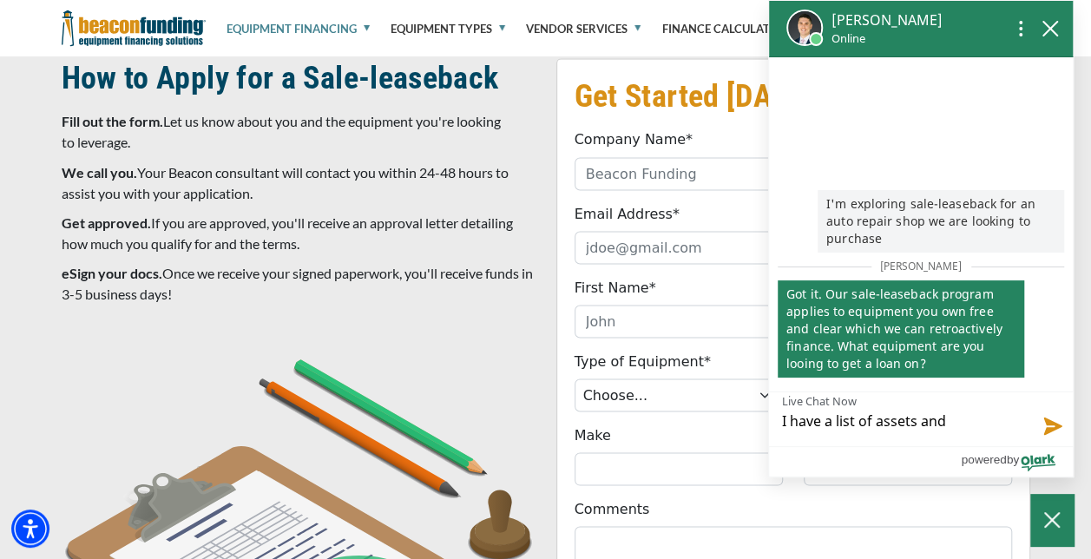
type textarea "I have a list of assets and a"
type textarea "I have a list of assets and am"
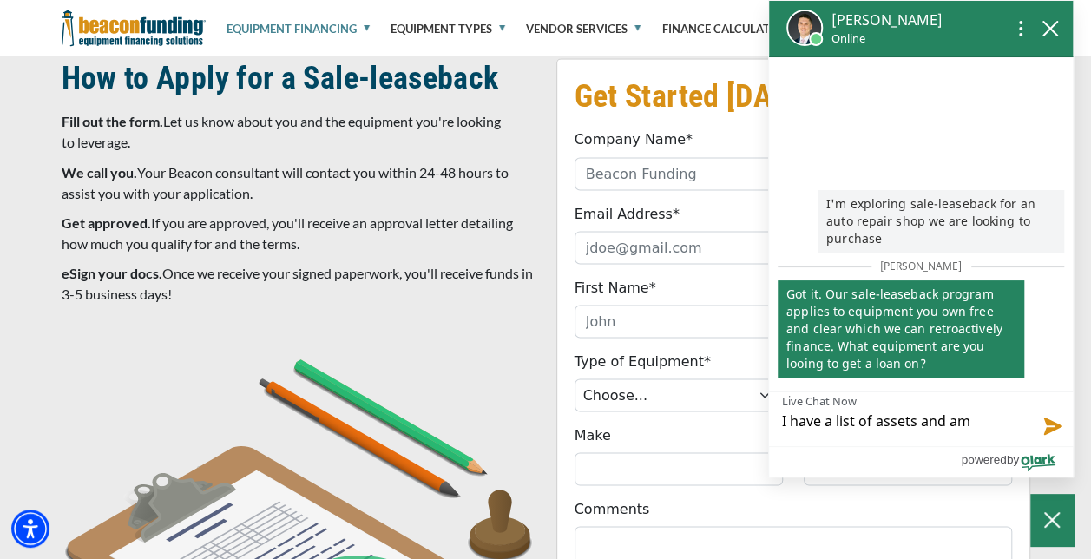
type textarea "I have a list of assets and am j"
type textarea "I have a list of assets and am ju"
type textarea "I have a list of assets and am jus"
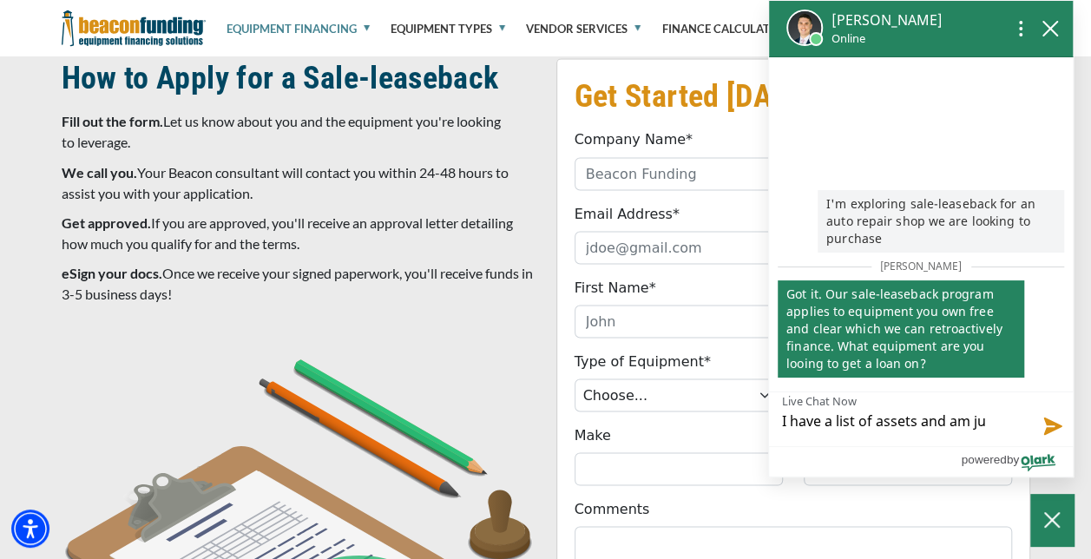
type textarea "I have a list of assets and am jus"
type textarea "I have a list of assets and am just"
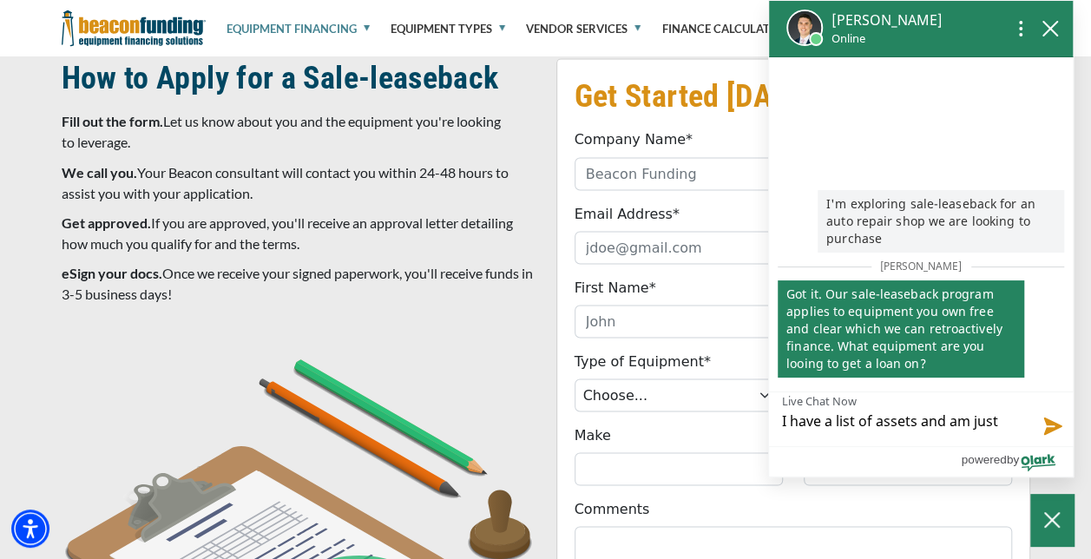
type textarea "I have a list of assets and am just l"
type textarea "I have a list of assets and am just lo"
type textarea "I have a list of assets and am just loo"
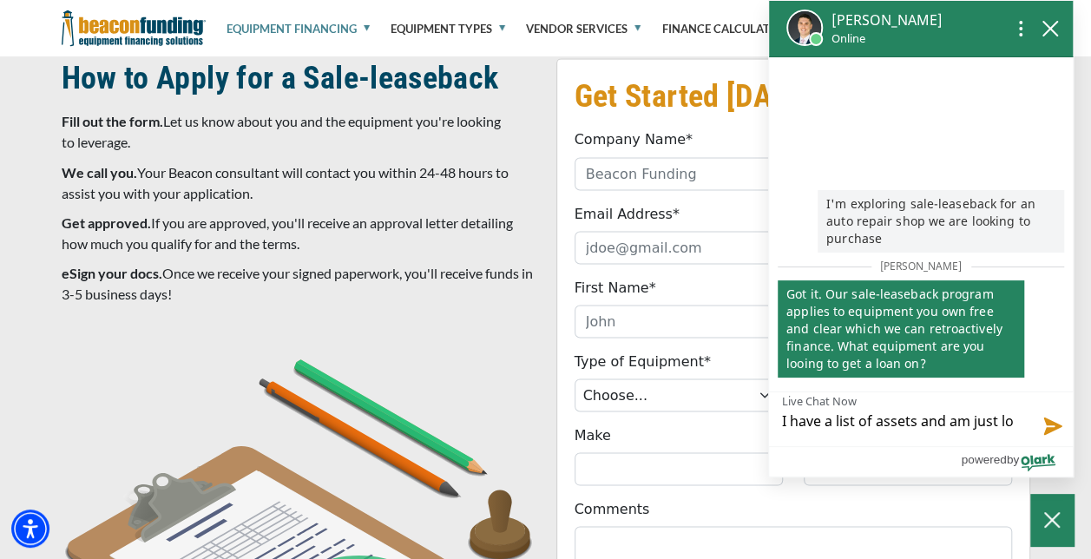
type textarea "I have a list of assets and am just loo"
type textarea "I have a list of assets and am just look"
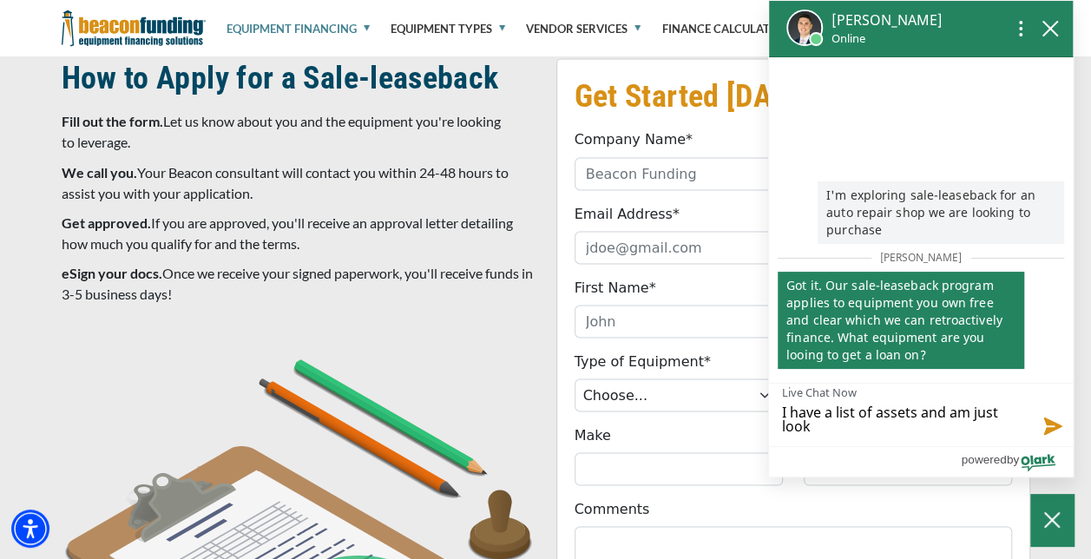
type textarea "I have a list of assets and am just looki"
type textarea "I have a list of assets and am just lookin"
type textarea "I have a list of assets and am just looking"
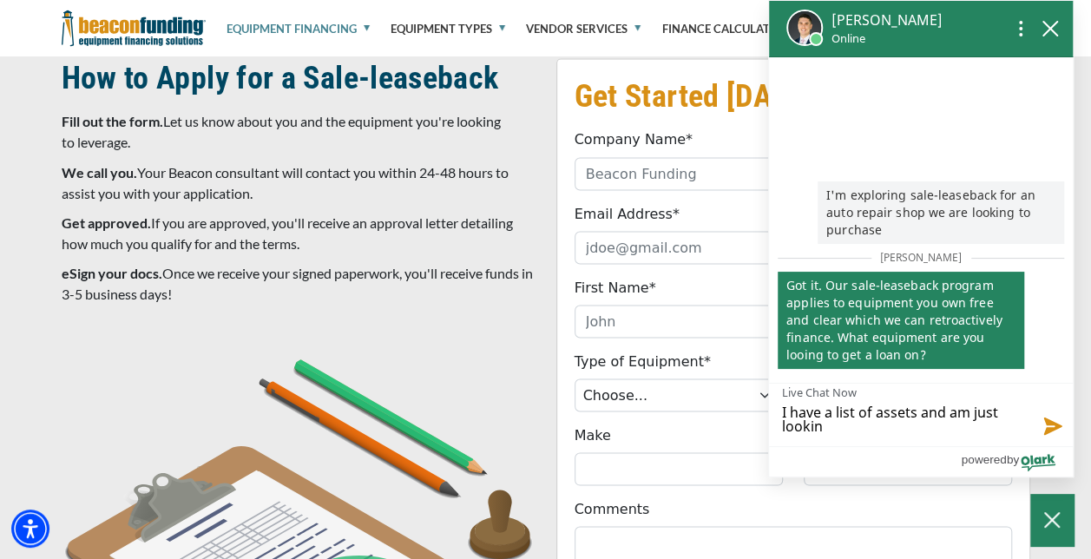
type textarea "I have a list of assets and am just looking"
type textarea "I have a list of assets and am just looking a"
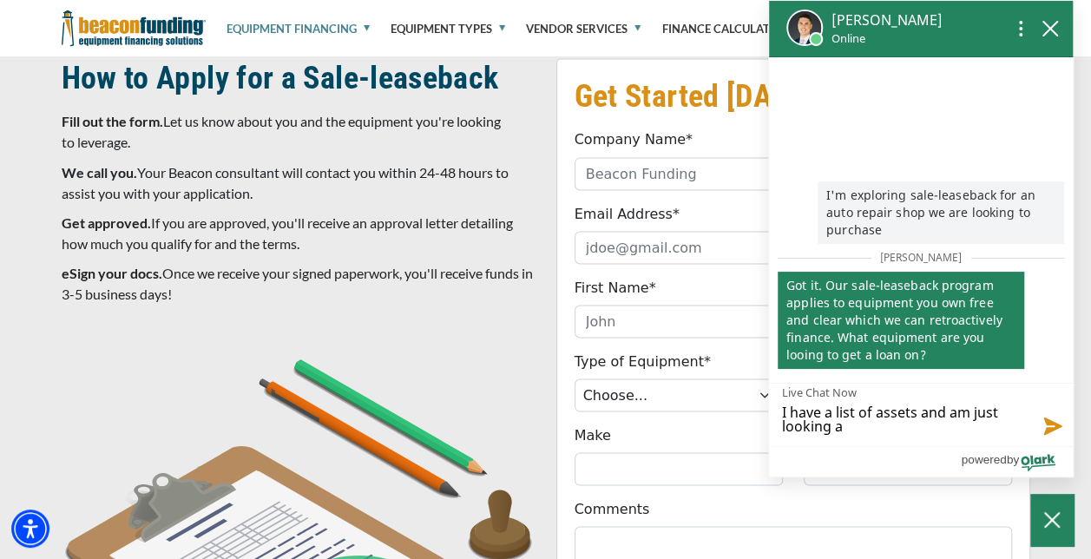
type textarea "I have a list of assets and am just looking at"
type textarea "I have a list of assets and am just looking at a"
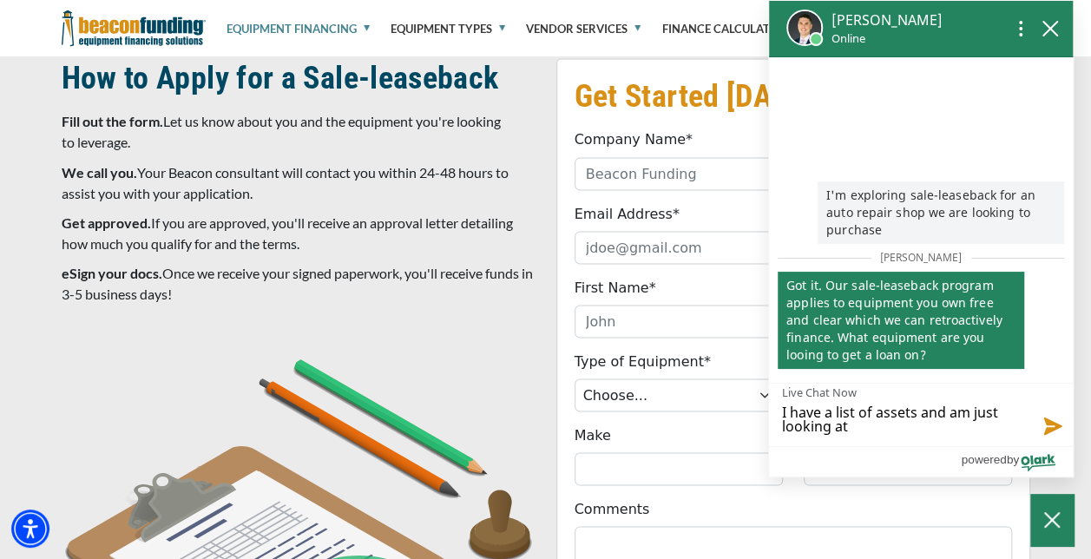
type textarea "I have a list of assets and am just looking at a"
type textarea "I have a list of assets and am just looking at a b"
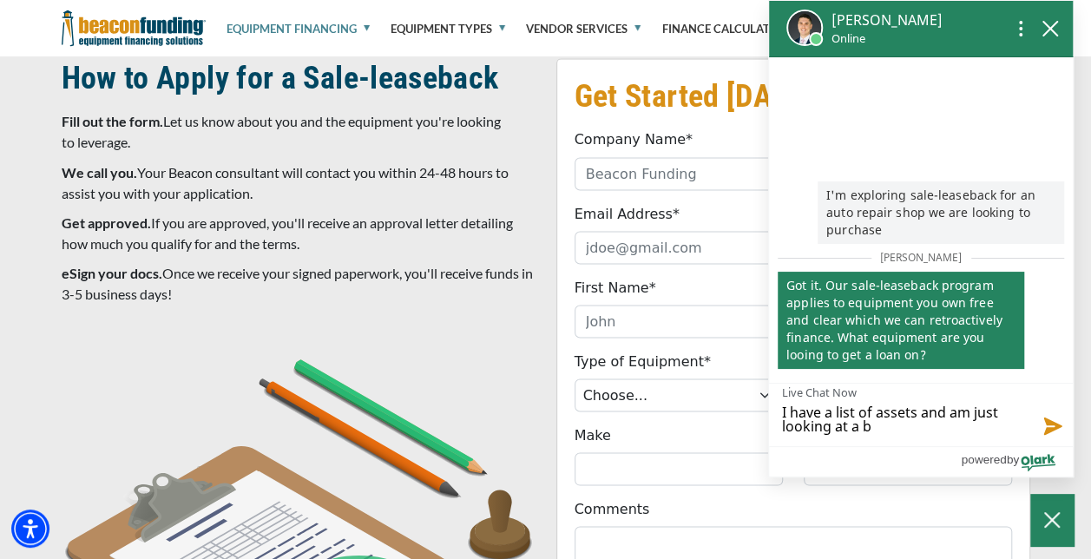
type textarea "I have a list of assets and am just looking at a ba"
type textarea "I have a list of assets and am just looking at a [MEDICAL_DATA]"
type textarea "I have a list of assets and am just looking at a ball"
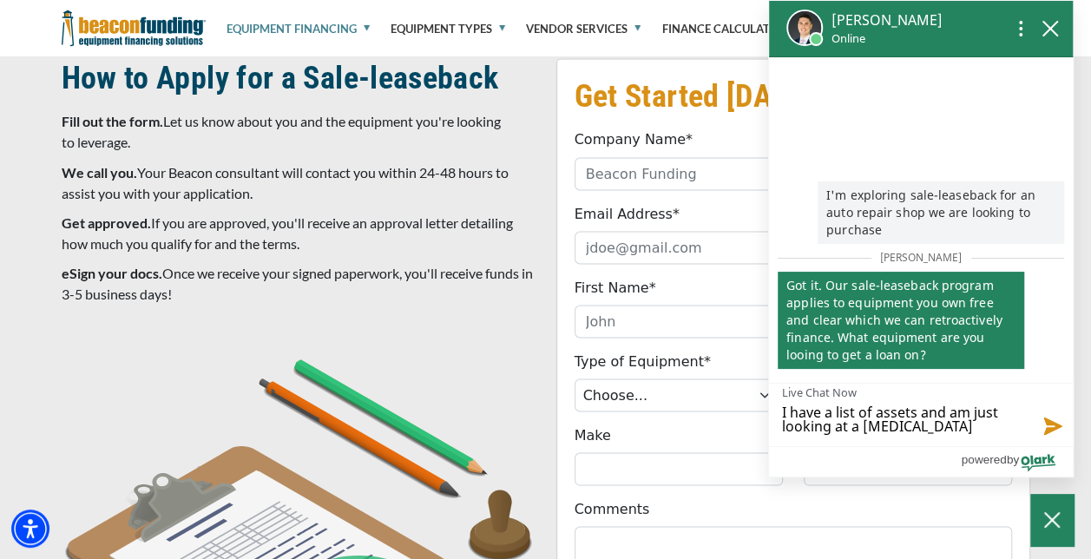
type textarea "I have a list of assets and am just looking at a ball"
type textarea "I have a list of assets and am just looking at a ballp"
type textarea "I have a list of assets and am just looking at a ballpa"
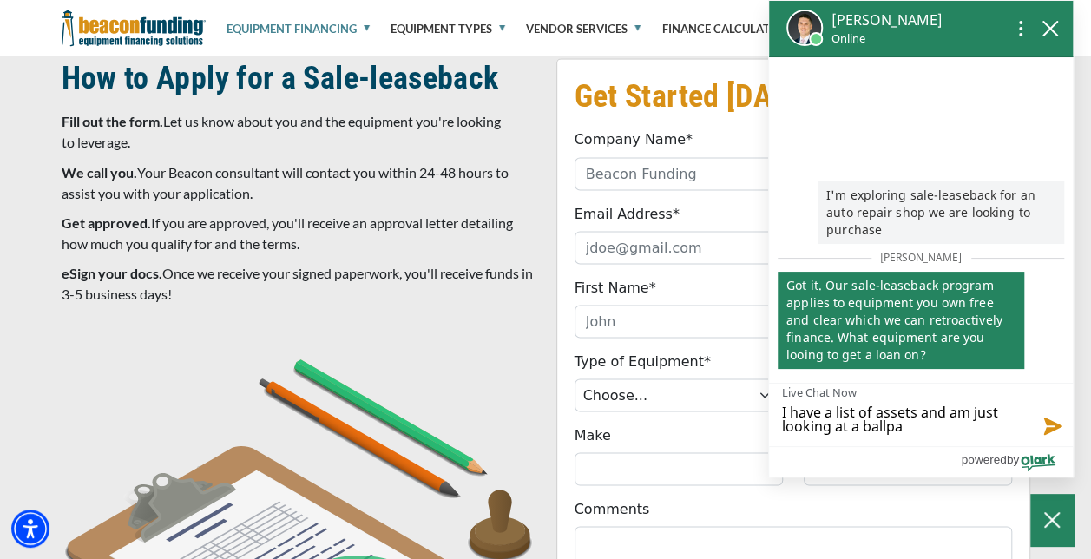
type textarea "I have a list of assets and am just looking at a ballpar"
type textarea "I have a list of assets and am just looking at a ballpark"
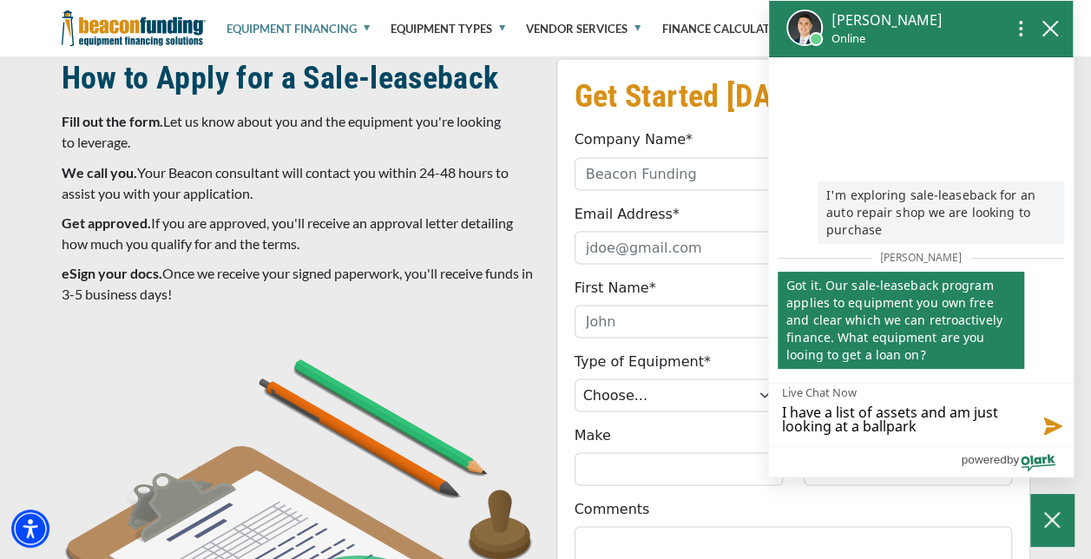
type textarea "I have a list of assets and am just looking at a ballpark"
type textarea "I have a list of assets and am just looking at a ballpark a"
type textarea "I have a list of assets and am just looking at a ballpark am"
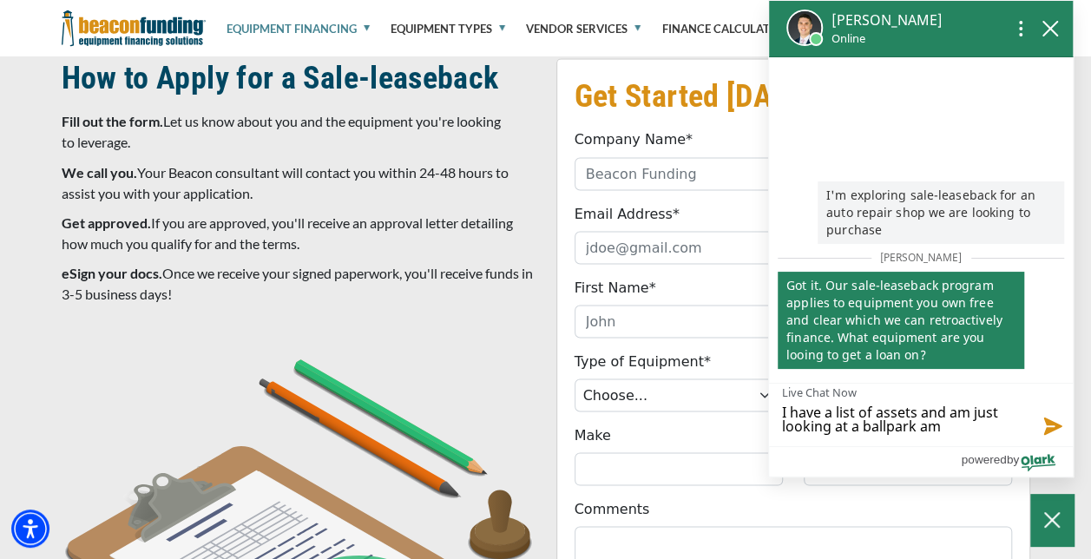
type textarea "I have a list of assets and am just looking at a ballpark amo"
type textarea "I have a list of assets and am just looking at a [GEOGRAPHIC_DATA] amou"
type textarea "I have a list of assets and am just looking at a ballpark amoun"
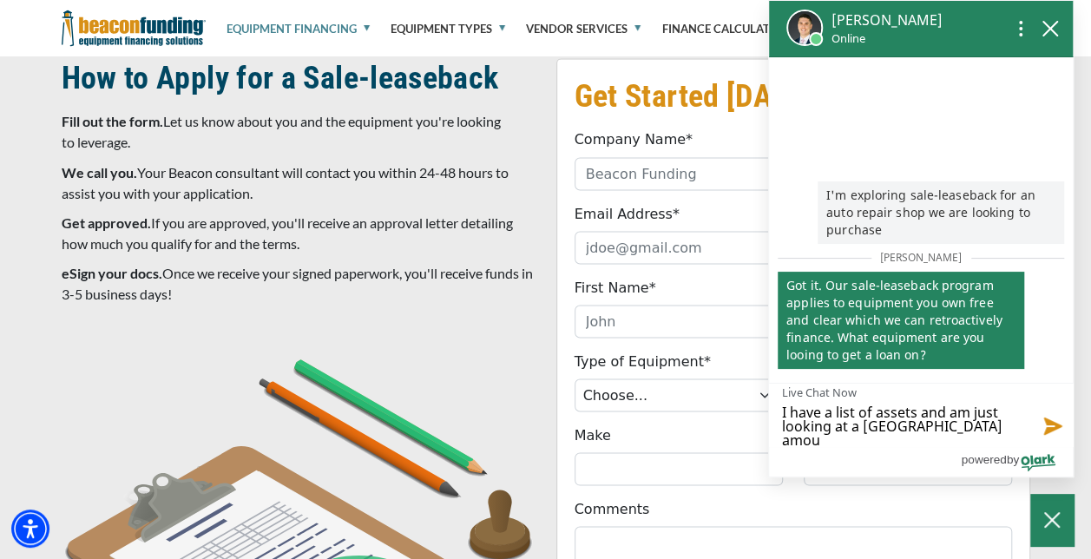
type textarea "I have a list of assets and am just looking at a ballpark amoun"
type textarea "I have a list of assets and am just looking at a ballpark amount"
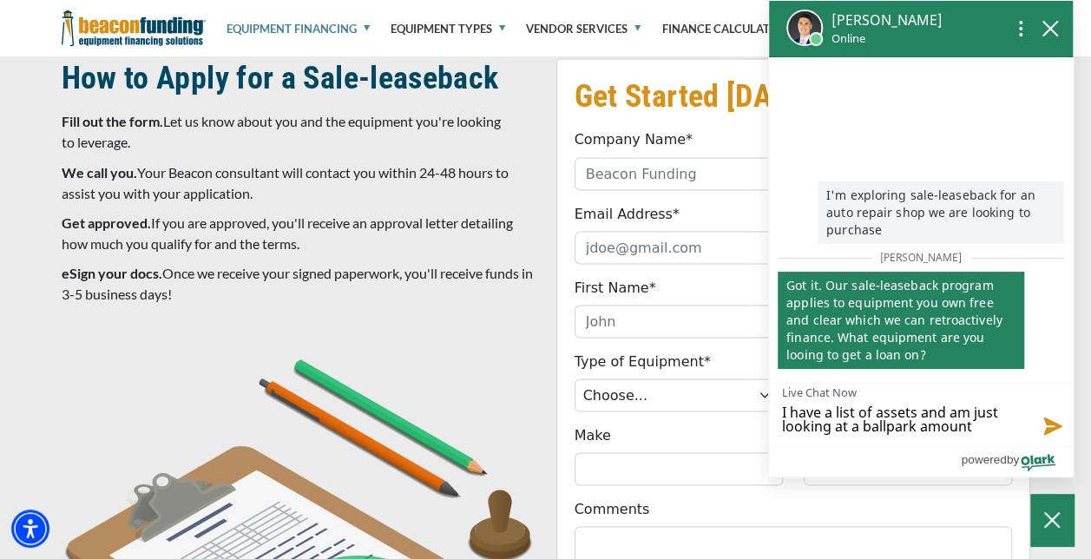
type textarea "I have a list of assets and am just looking at a ballpark amount r"
type textarea "I have a list of assets and am just looking at a ballpark amount ri"
type textarea "I have a list of assets and am just looking at a ballpark amount rig"
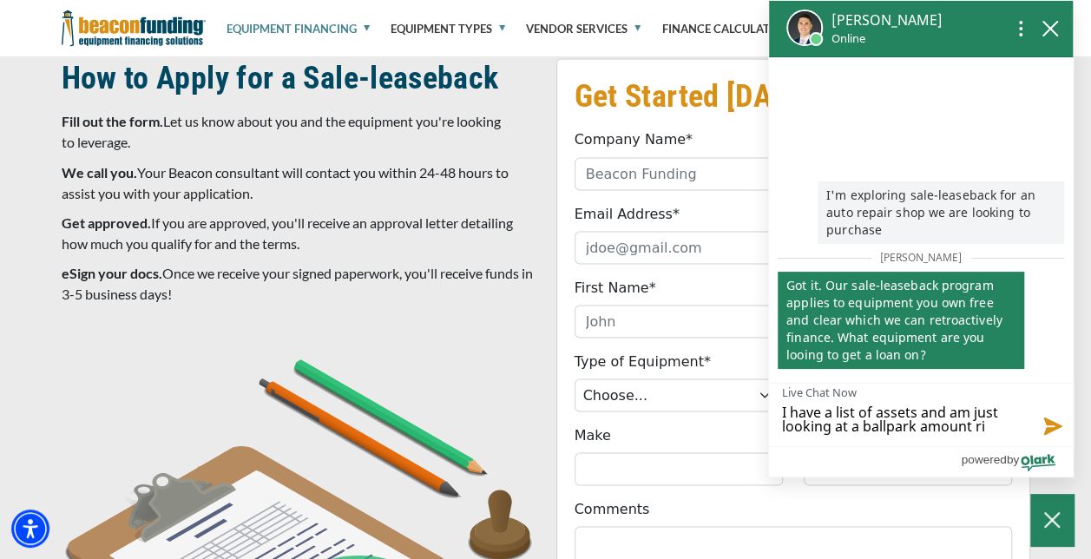
type textarea "I have a list of assets and am just looking at a ballpark amount rig"
type textarea "I have a list of assets and am just looking at a ballpark amount righ"
type textarea "I have a list of assets and am just looking at a ballpark amount right"
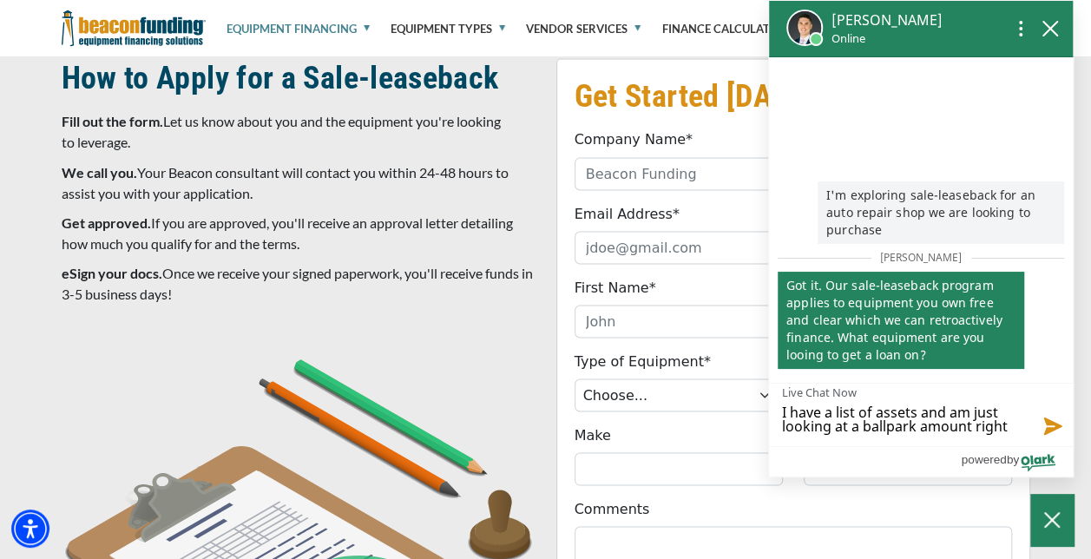
type textarea "I have a list of assets and am just looking at a ballpark amount right"
type textarea "I have a list of assets and am just looking at a ballpark amount right n"
type textarea "I have a list of assets and am just looking at a ballpark amount right no"
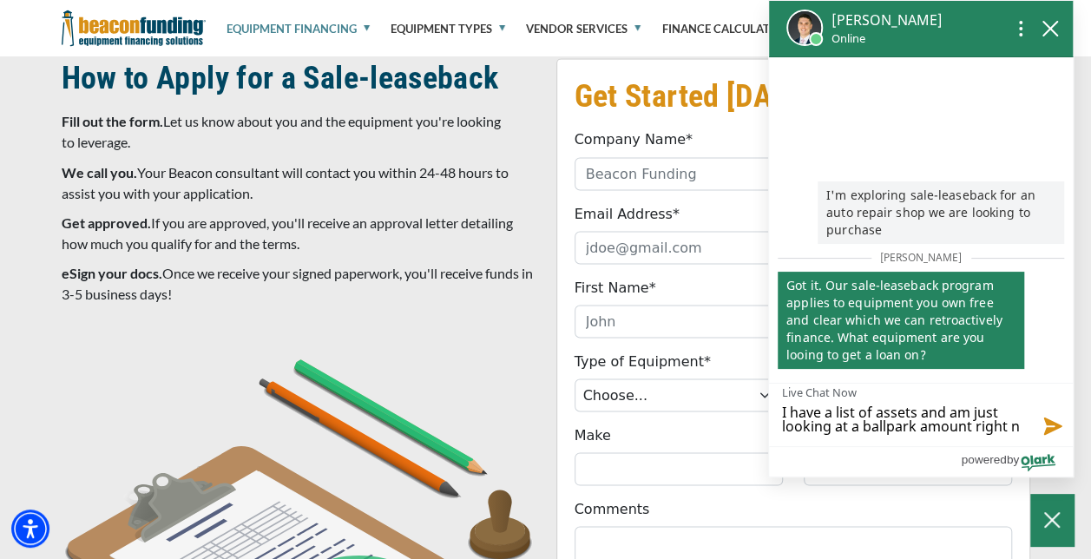
type textarea "I have a list of assets and am just looking at a ballpark amount right no"
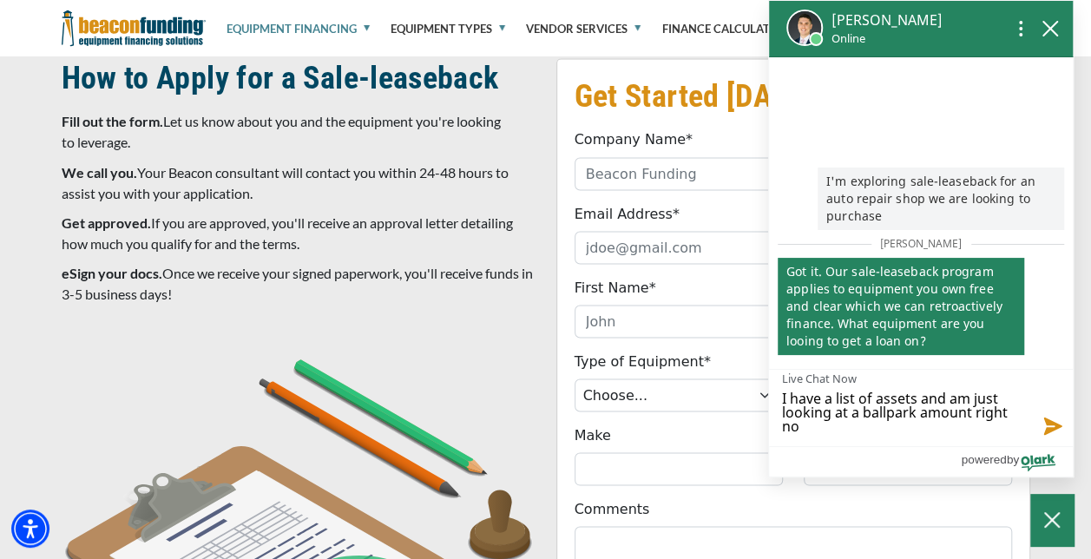
scroll to position [0, 0]
type textarea "I have a list of assets and am just looking at a ballpark amount right now"
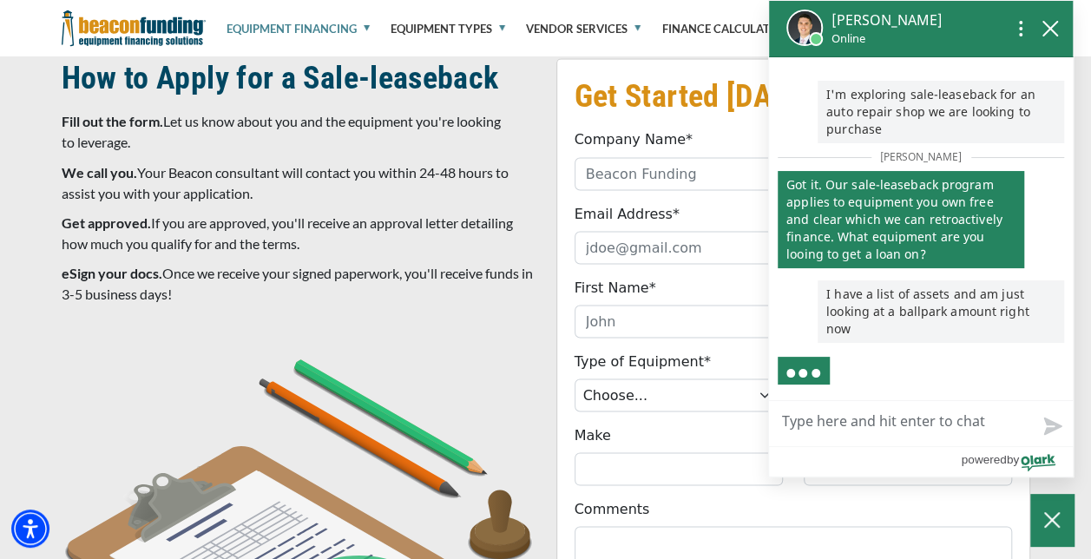
type textarea "I"
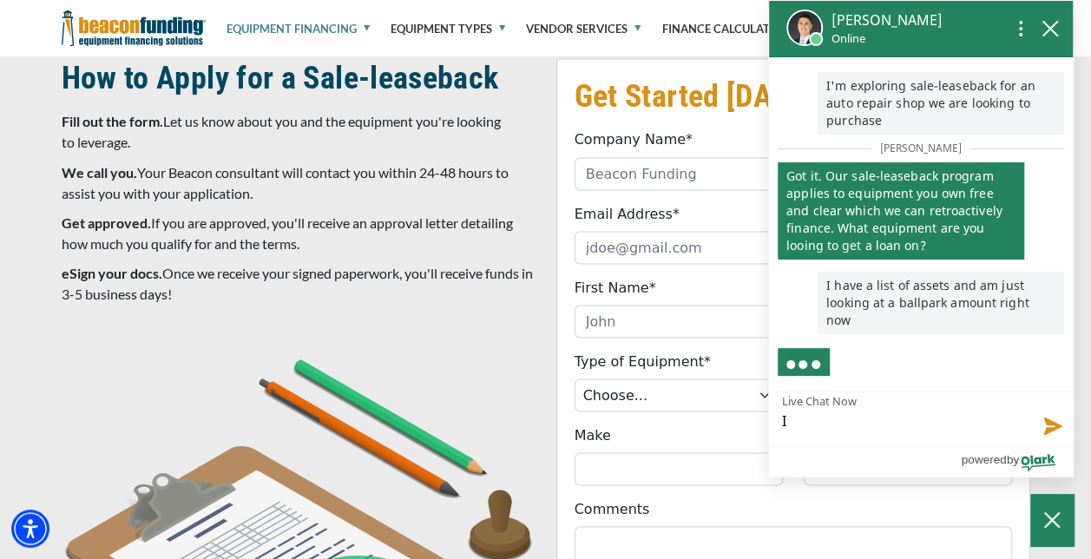
type textarea "I'"
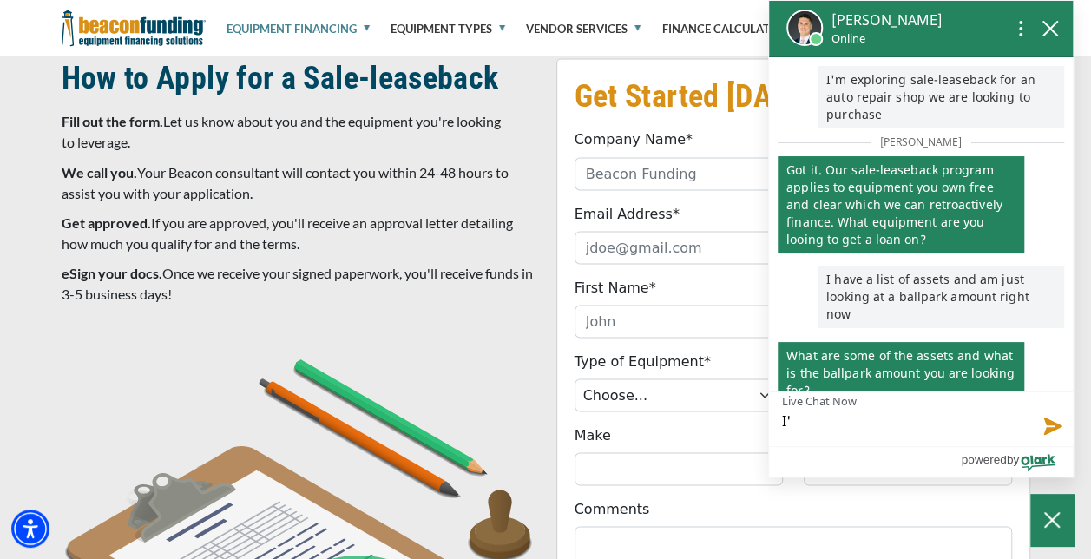
scroll to position [28, 0]
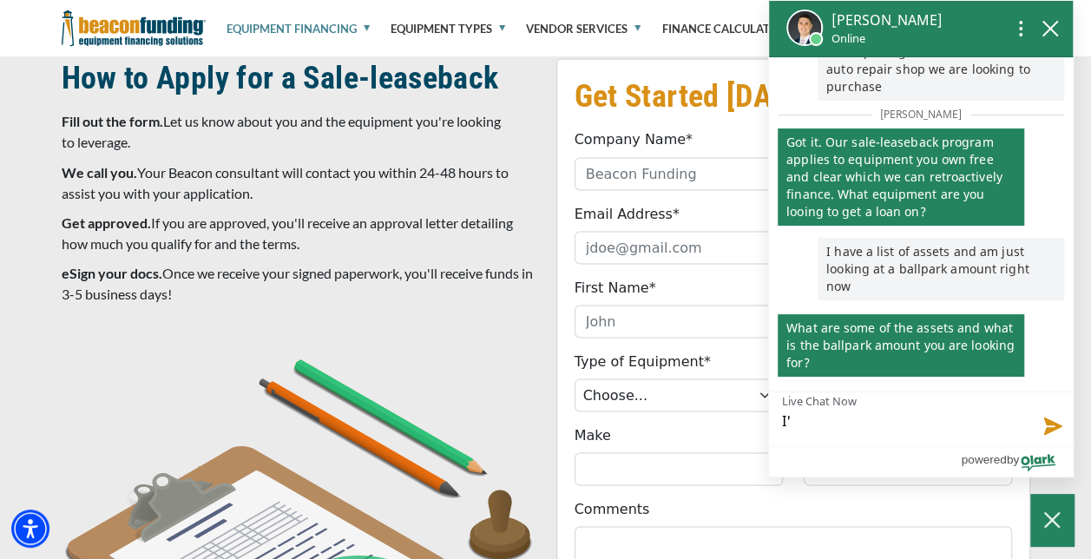
type textarea "I'd"
type textarea "I'd b"
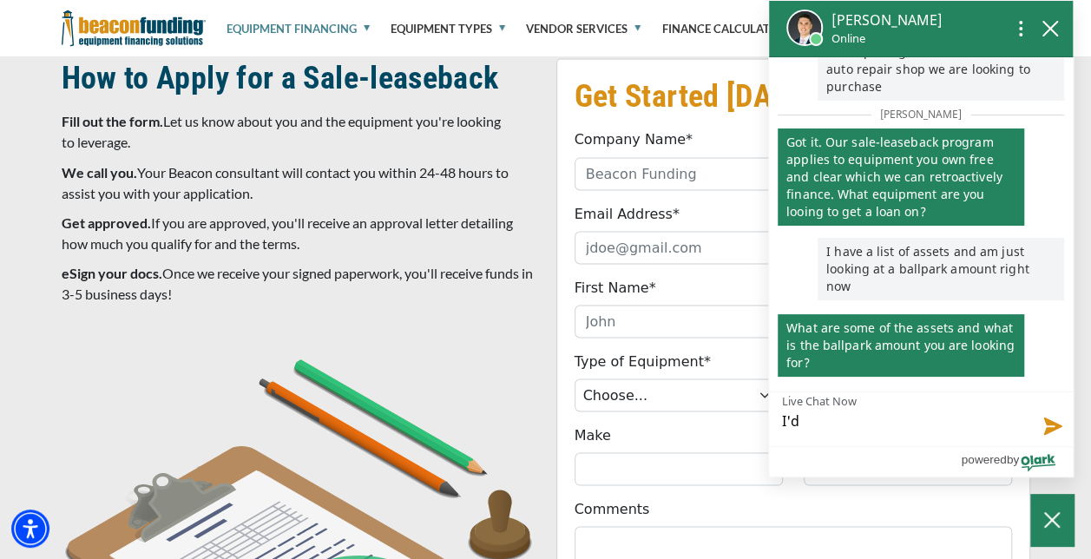
type textarea "I'd b"
type textarea "I'd be"
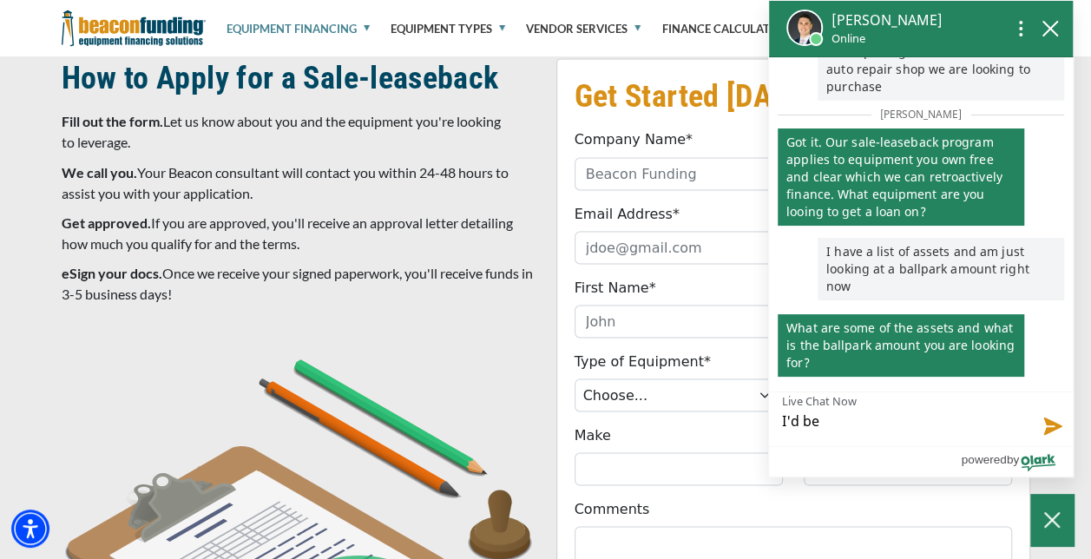
type textarea "I'd be m"
type textarea "I'd be mo"
type textarea "I'd be mor"
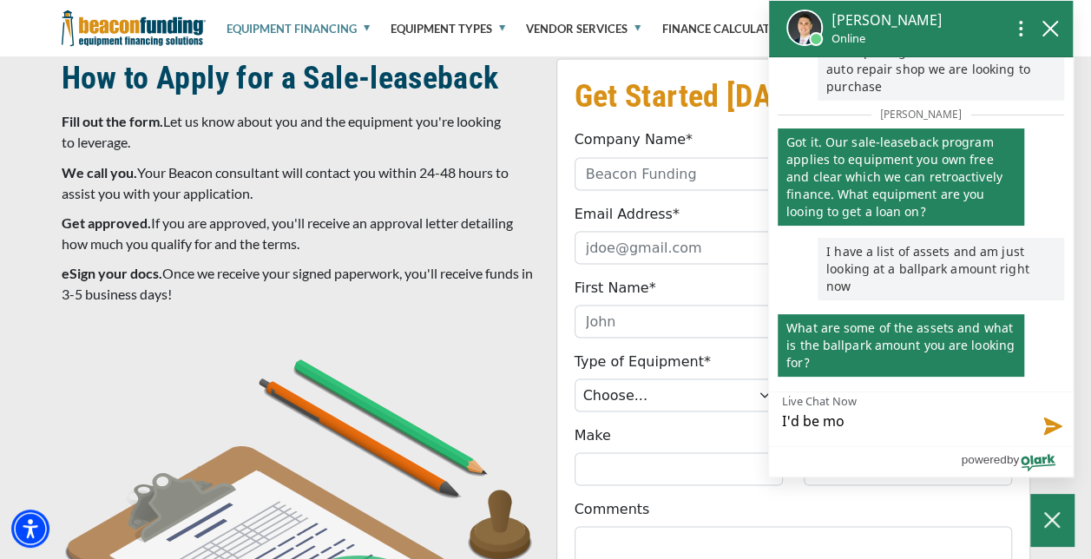
type textarea "I'd be mor"
type textarea "I'd be more"
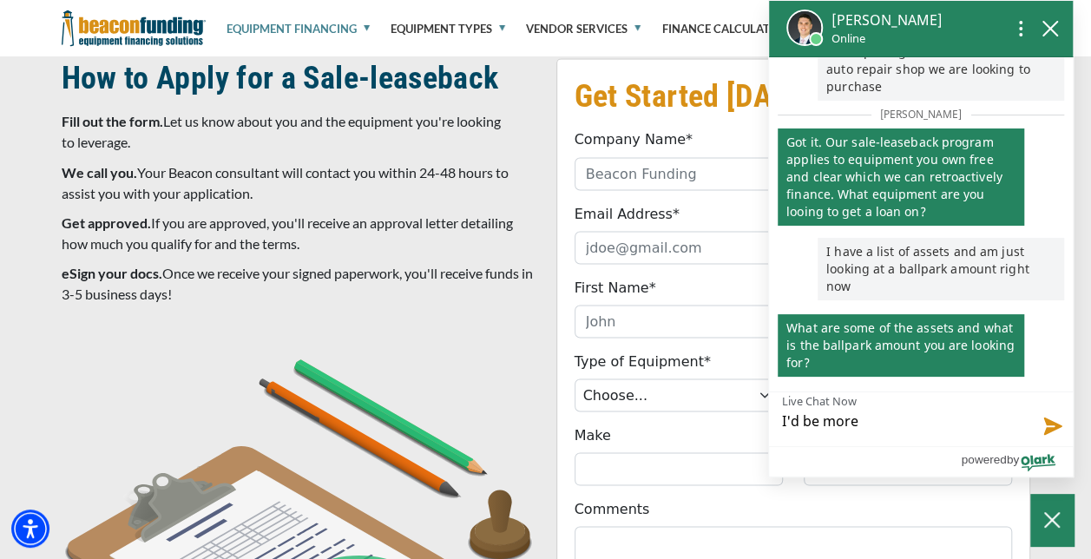
type textarea "I'd be more t"
type textarea "I'd be more th"
type textarea "I'd be more tha"
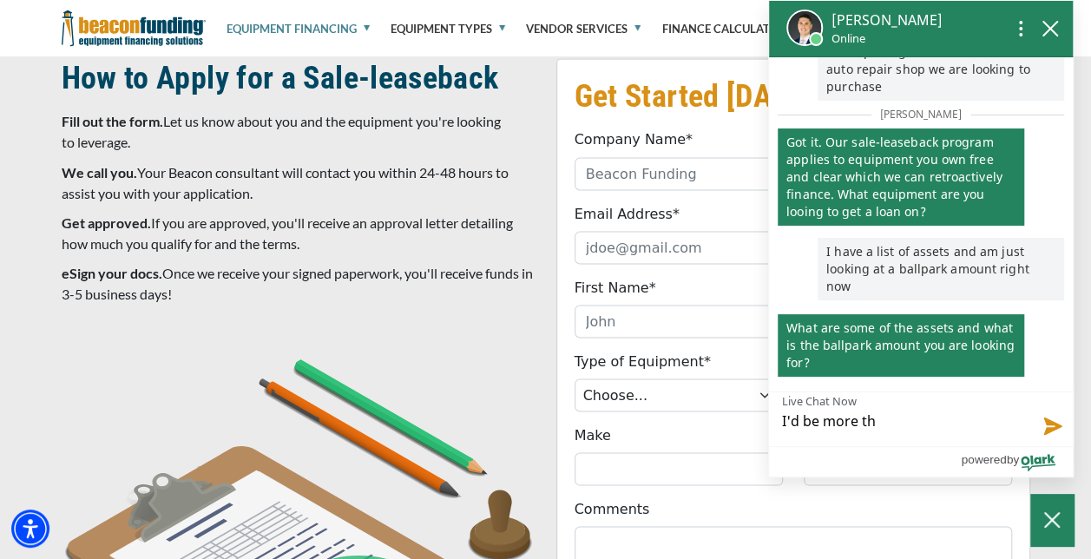
type textarea "I'd be more tha"
type textarea "I'd be more than"
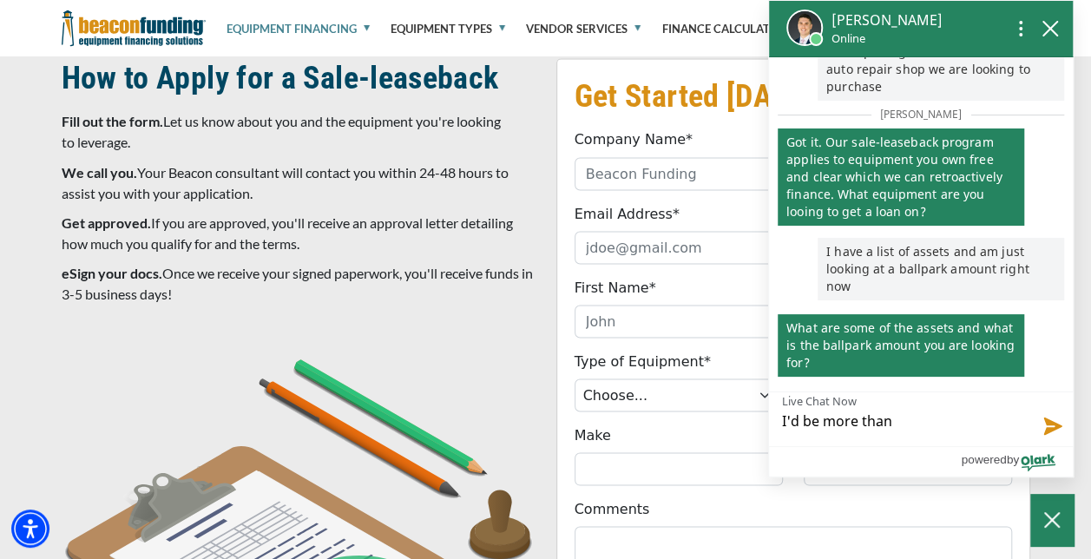
type textarea "I'd be more than h"
type textarea "I'd be more than ha"
type textarea "I'd be more than hap"
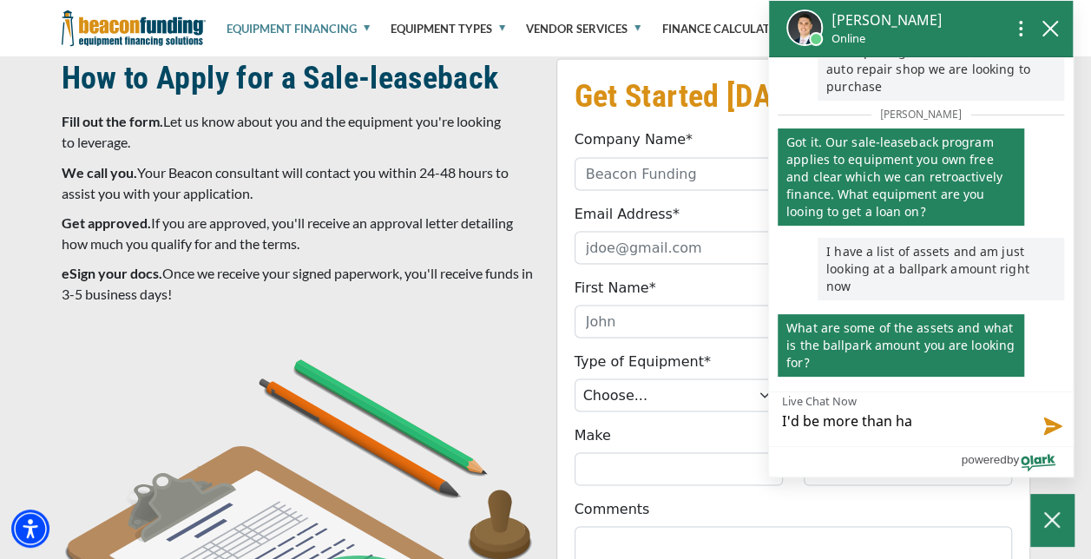
type textarea "I'd be more than hap"
type textarea "I'd be more than happ"
type textarea "I'd be more than happy"
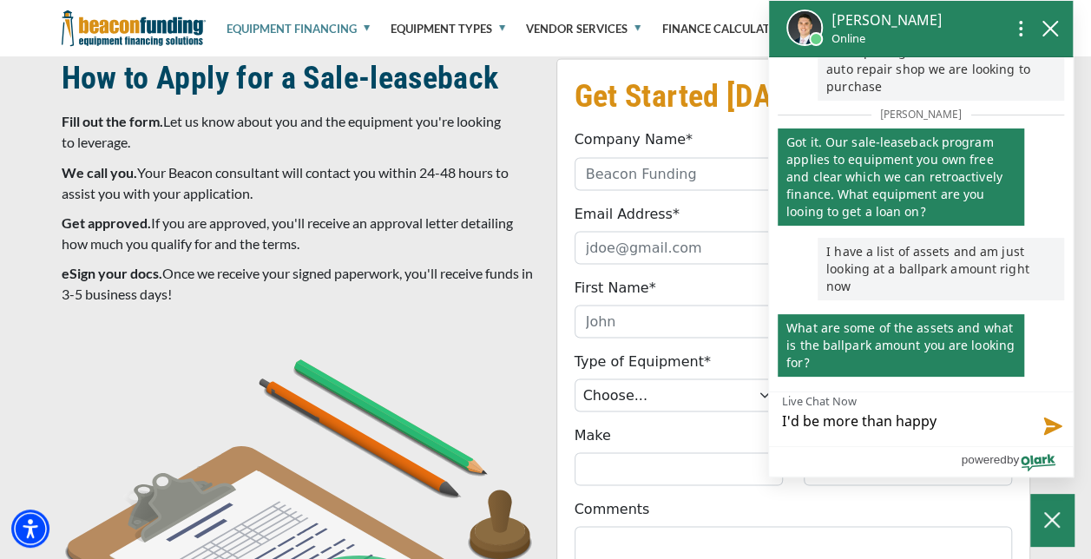
type textarea "I'd be more than happy"
type textarea "I'd be more than happy t"
type textarea "I'd be more than happy to"
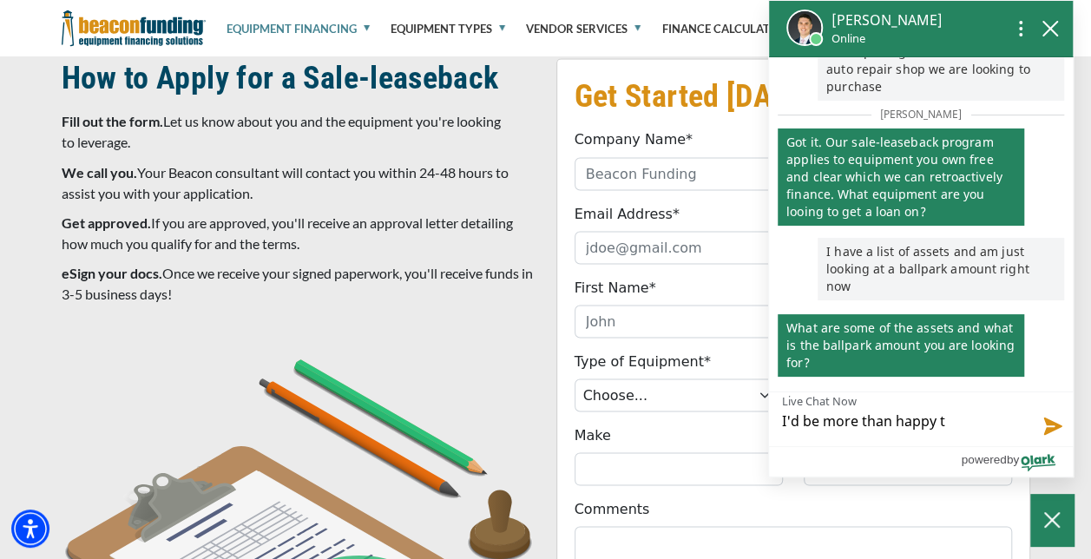
type textarea "I'd be more than happy to"
type textarea "I'd be more than happy to e"
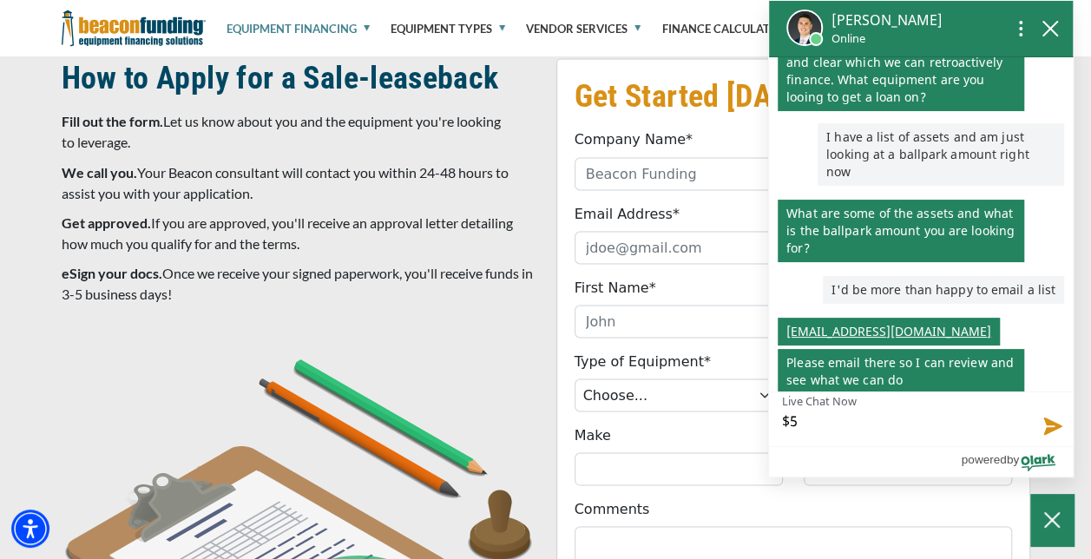
scroll to position [160, 0]
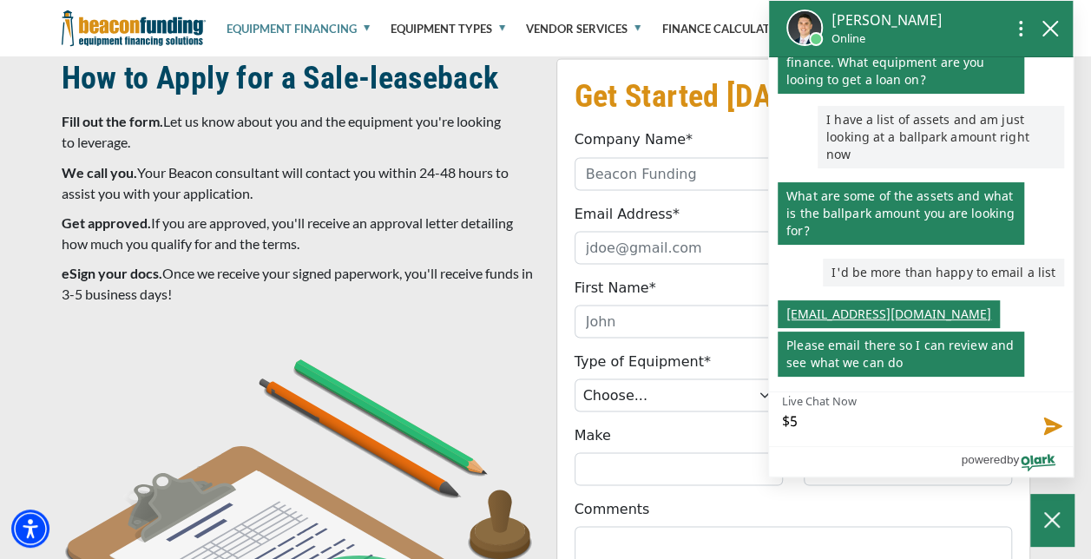
click at [905, 418] on textarea "$5" at bounding box center [921, 419] width 304 height 54
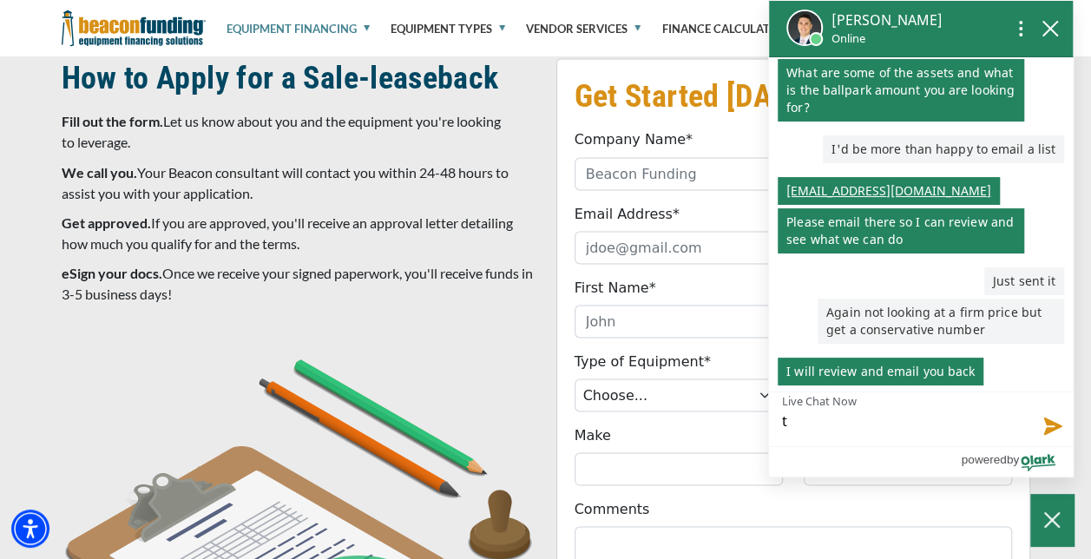
scroll to position [292, 0]
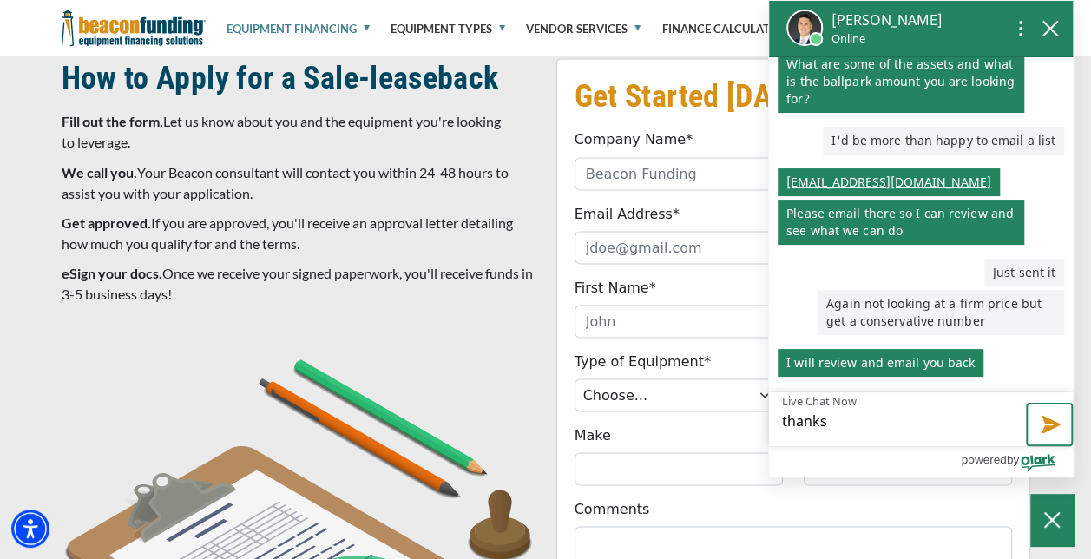
click at [1042, 427] on button "Send message" at bounding box center [1049, 424] width 47 height 43
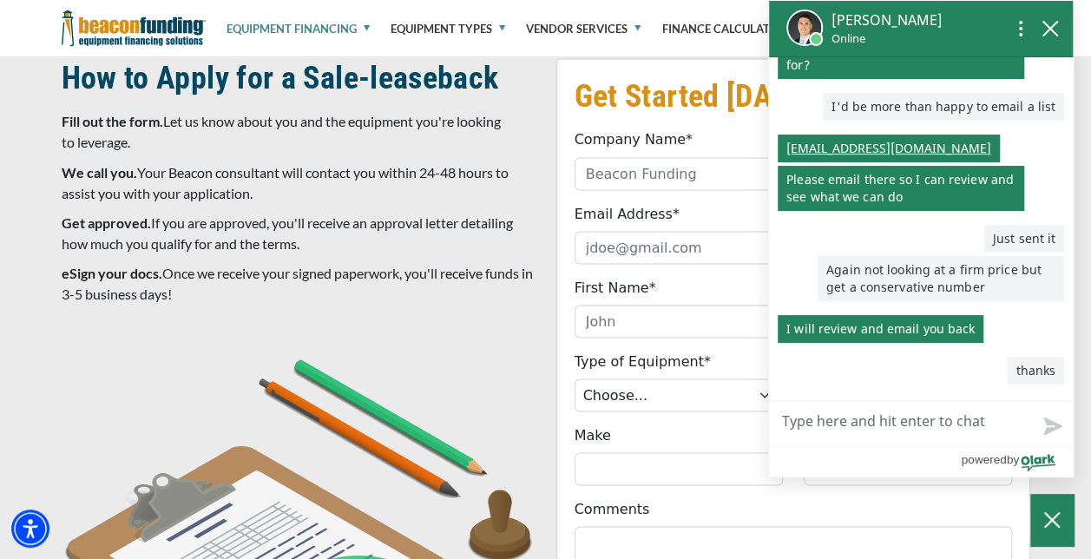
scroll to position [325, 0]
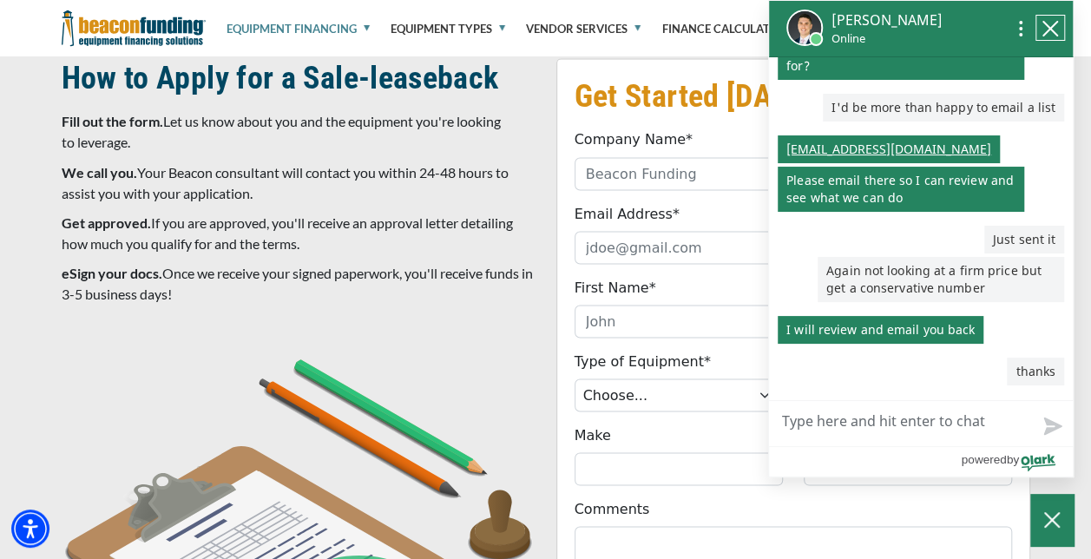
click at [1053, 28] on icon "close chatbox" at bounding box center [1050, 28] width 17 height 17
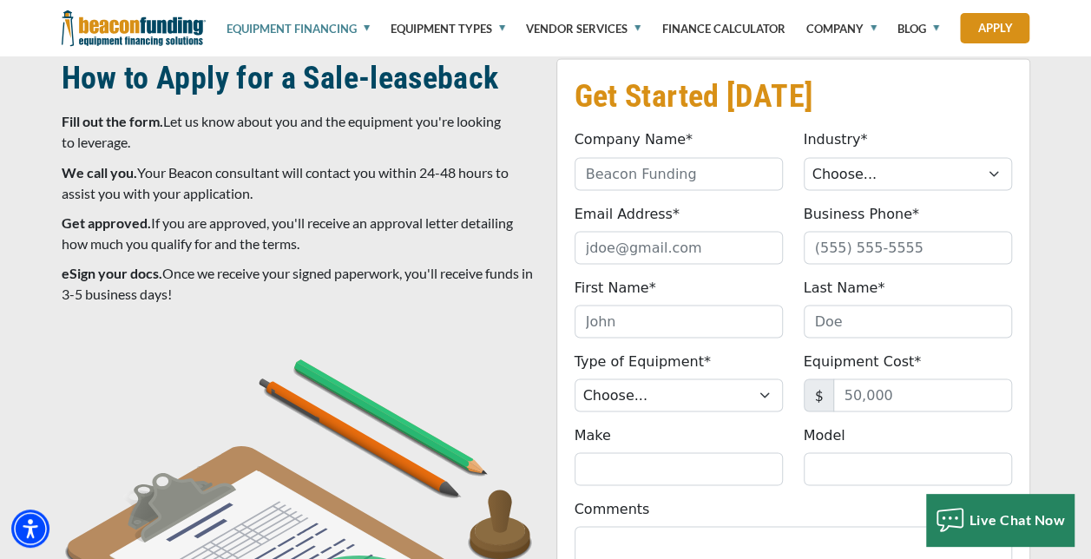
scroll to position [225, 0]
